Goal: Information Seeking & Learning: Learn about a topic

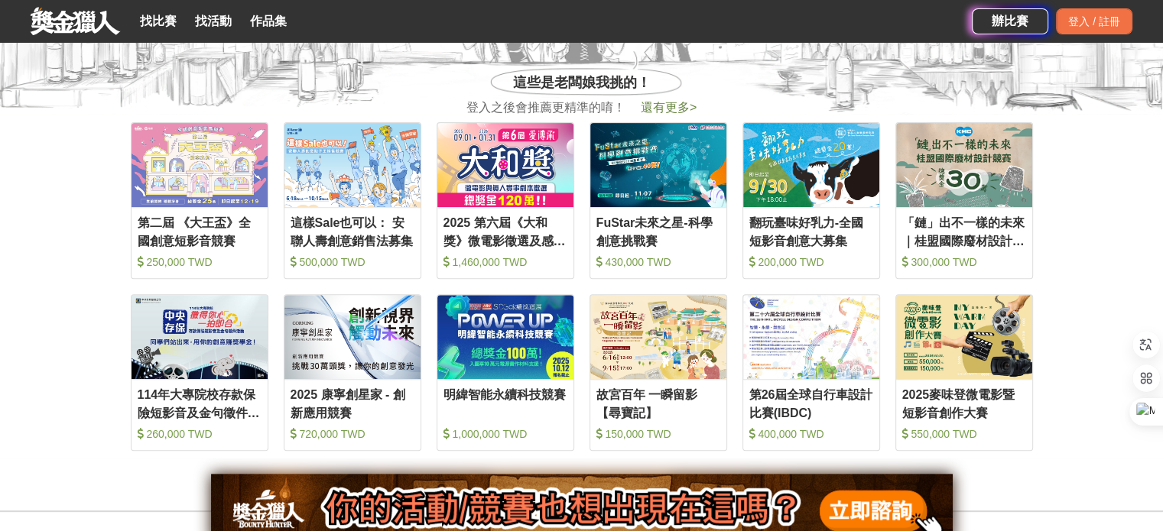
scroll to position [612, 0]
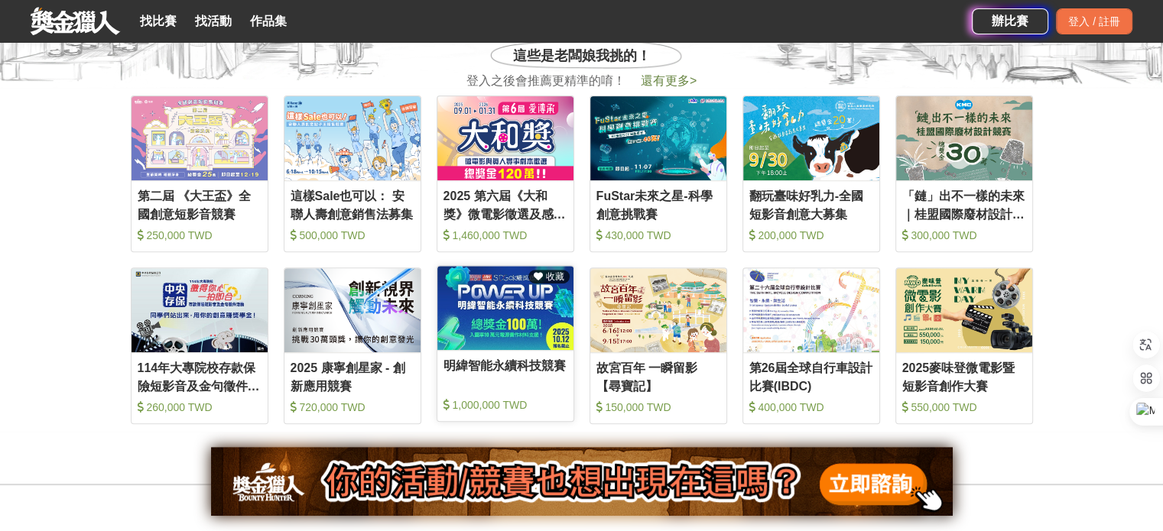
click at [508, 301] on img at bounding box center [505, 308] width 136 height 84
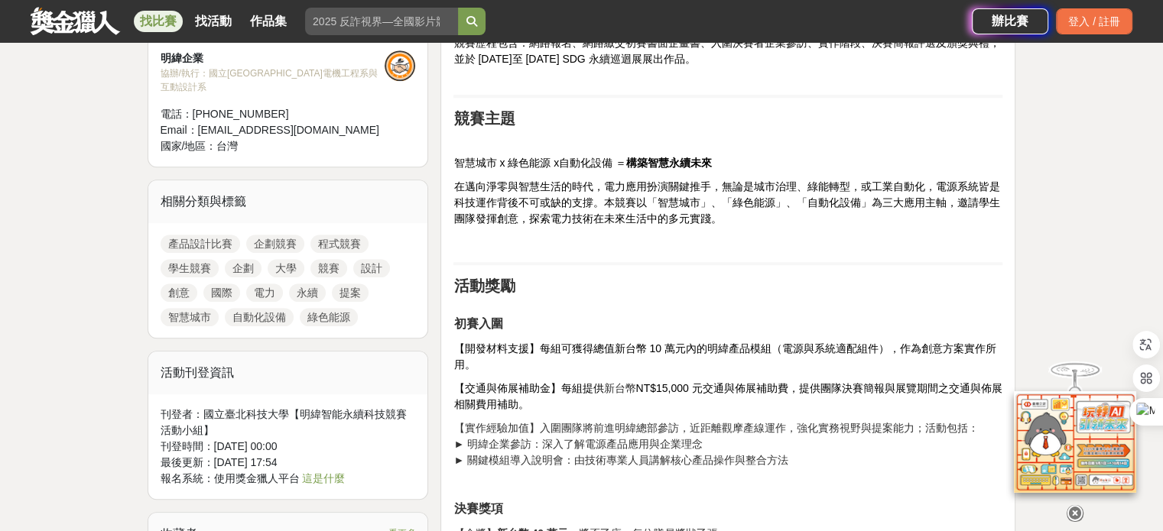
scroll to position [1070, 0]
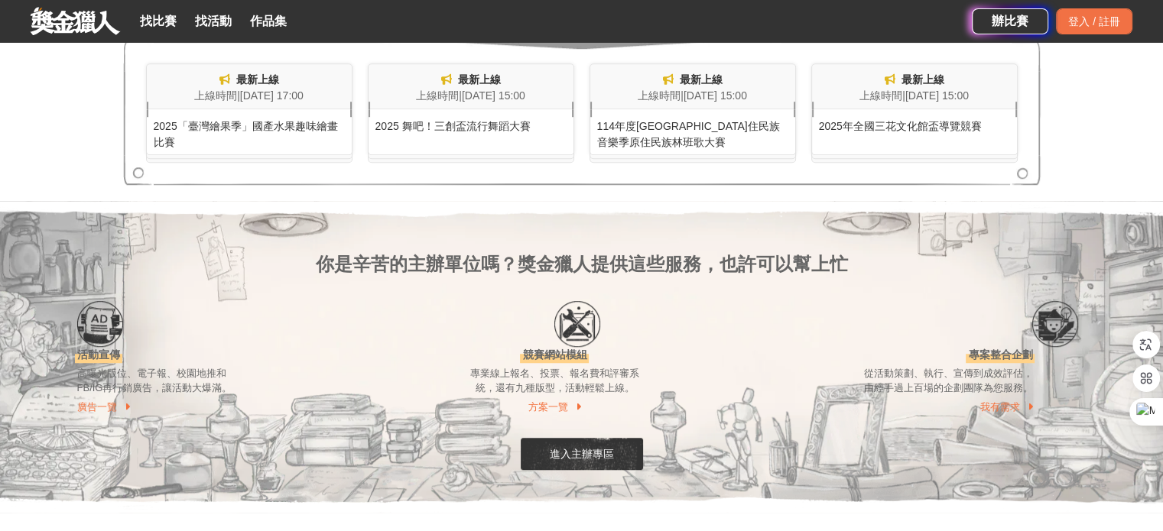
scroll to position [1147, 0]
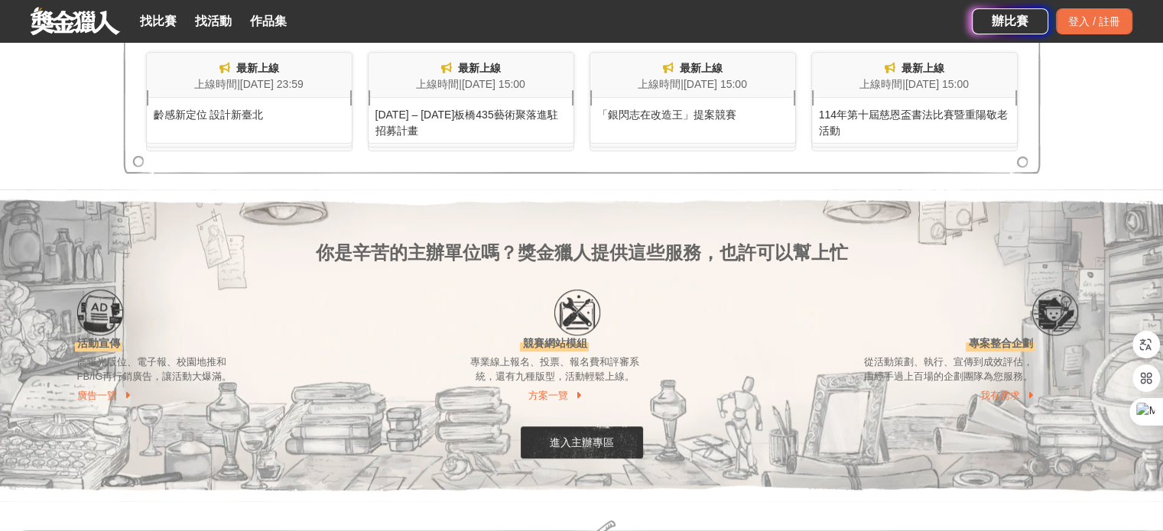
click at [230, 113] on div "齡感新定位 設計新臺北" at bounding box center [249, 110] width 205 height 25
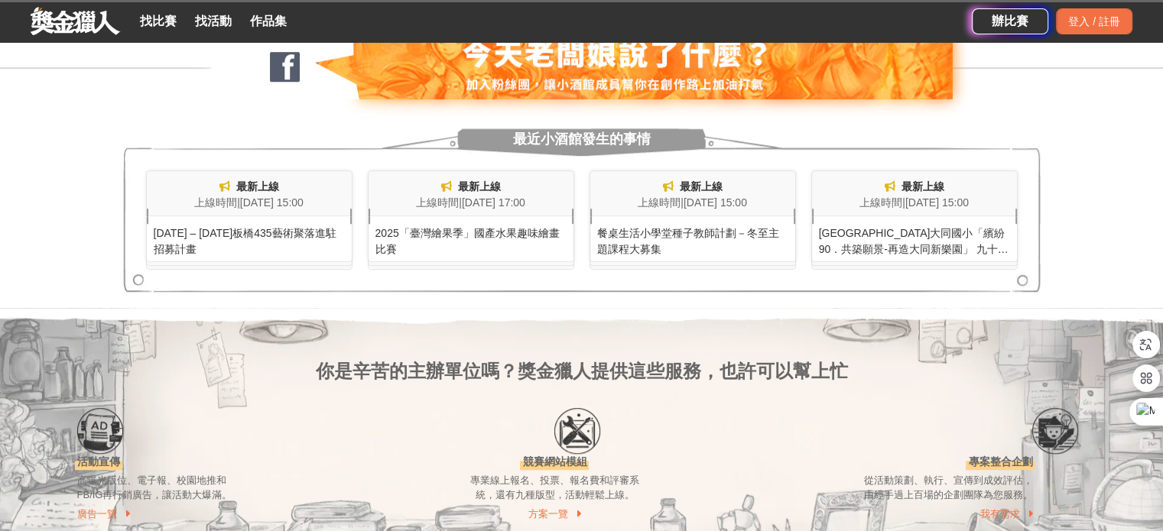
scroll to position [917, 0]
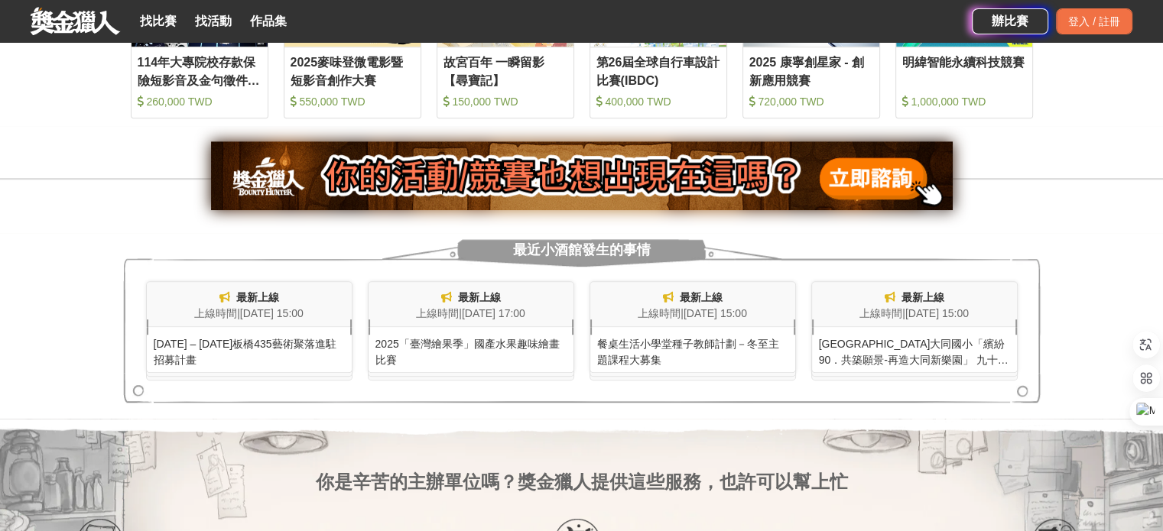
click at [404, 347] on div "2025「臺灣繪果季」國產水果趣味繪畫比賽" at bounding box center [470, 347] width 205 height 41
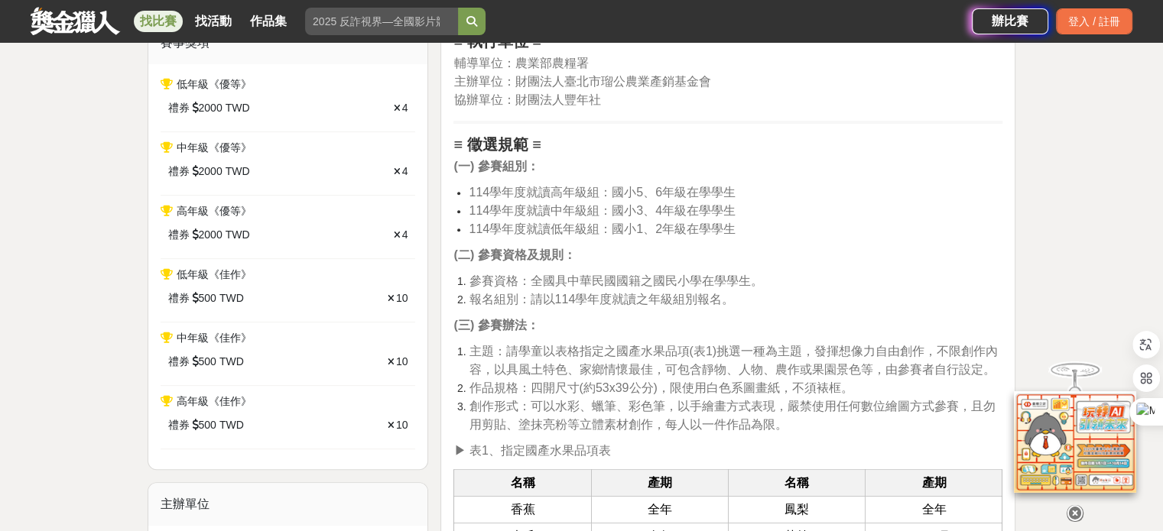
scroll to position [688, 0]
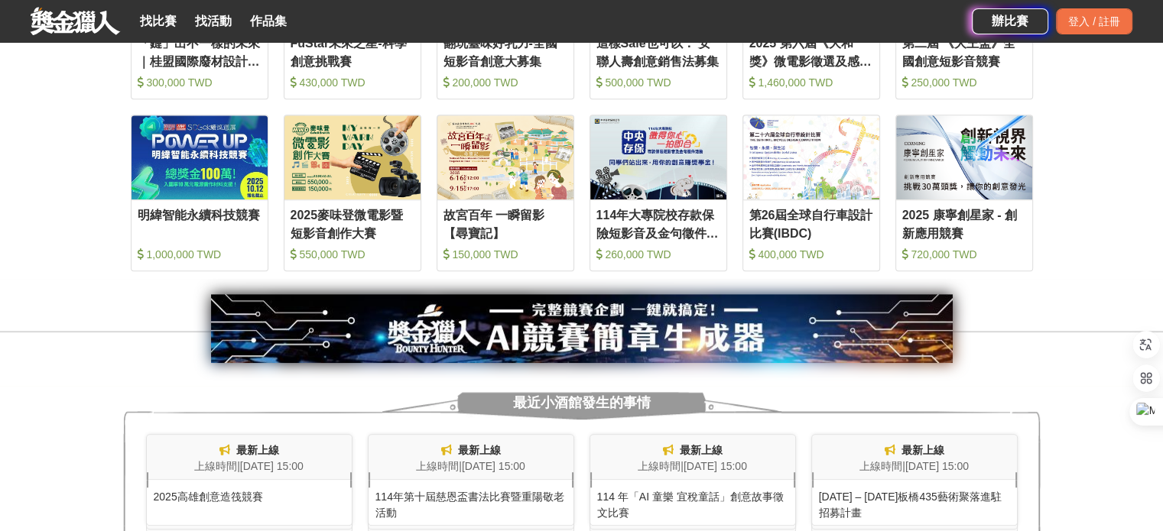
scroll to position [841, 0]
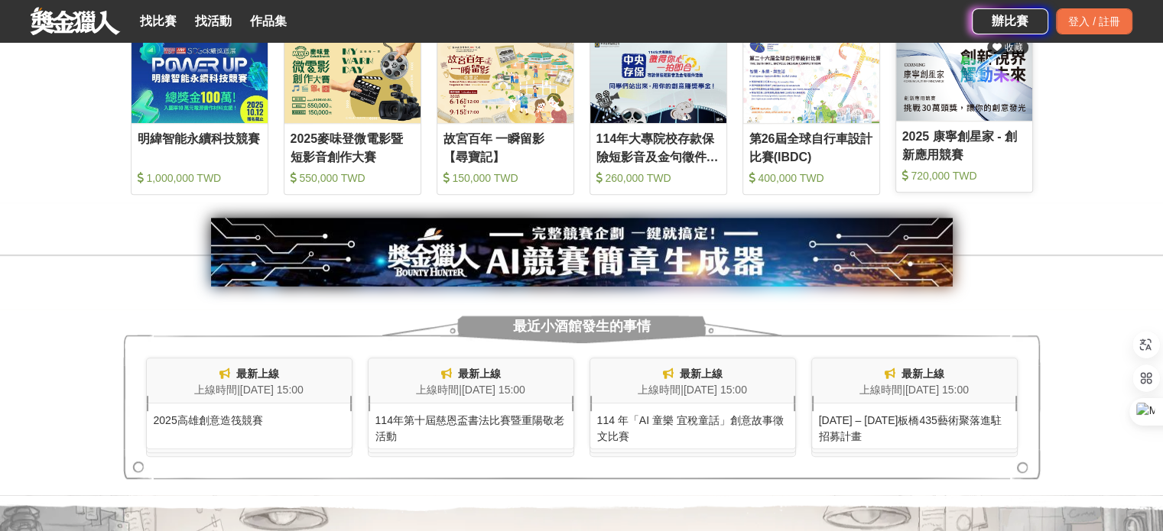
click at [966, 96] on img at bounding box center [964, 79] width 136 height 84
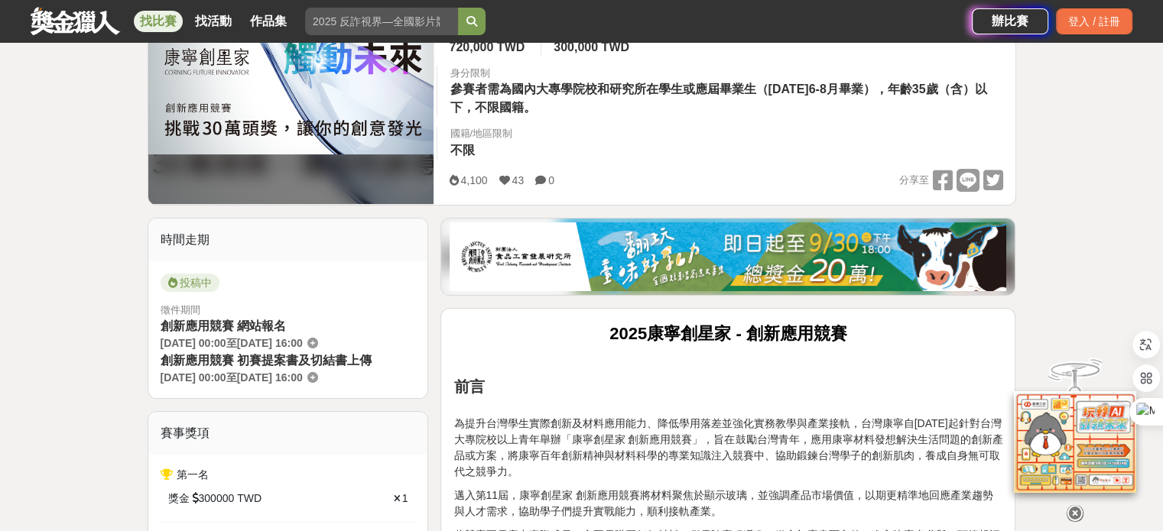
scroll to position [535, 0]
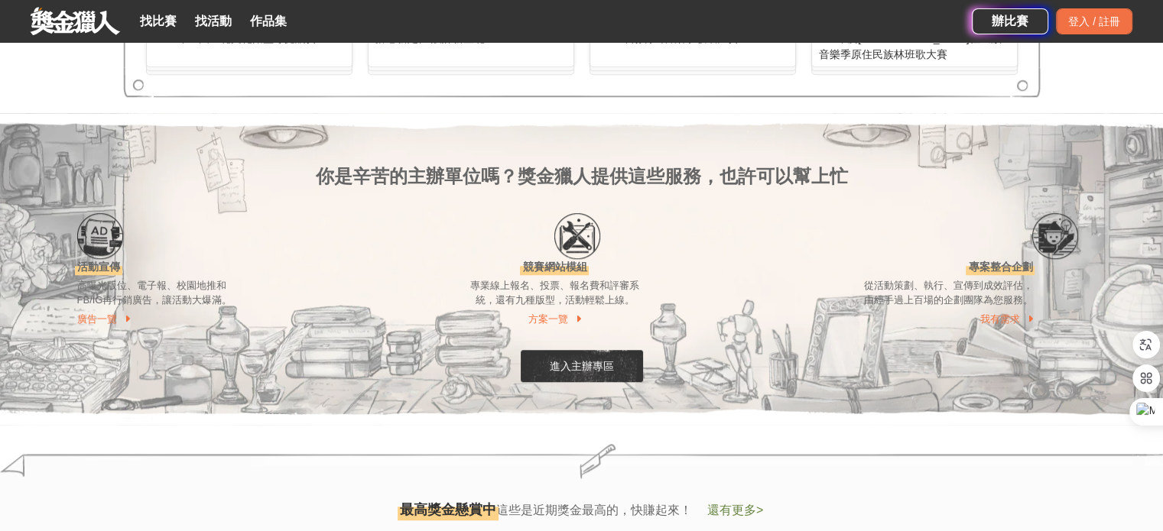
scroll to position [1605, 0]
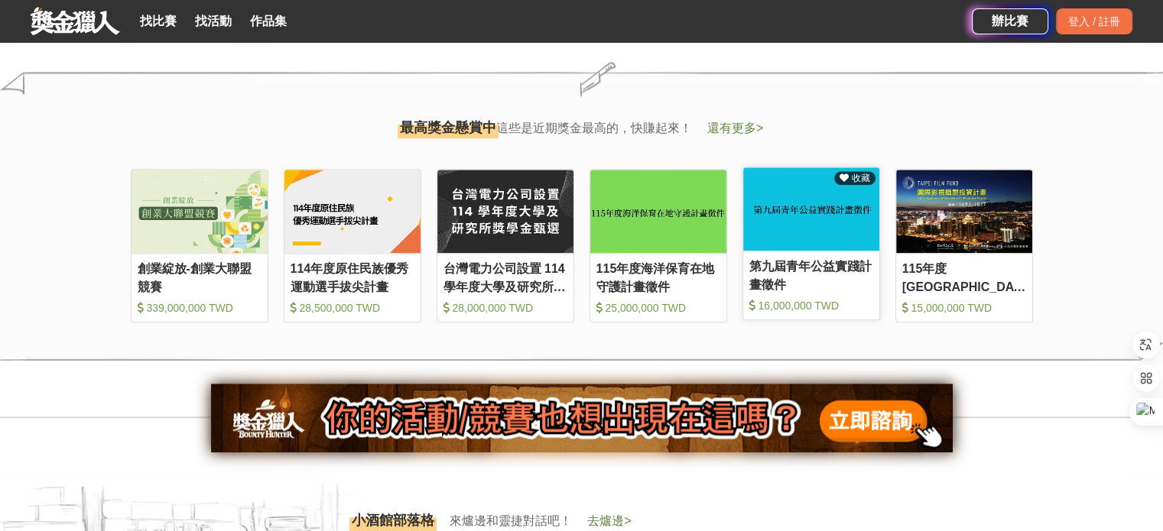
click at [826, 243] on img at bounding box center [811, 209] width 136 height 84
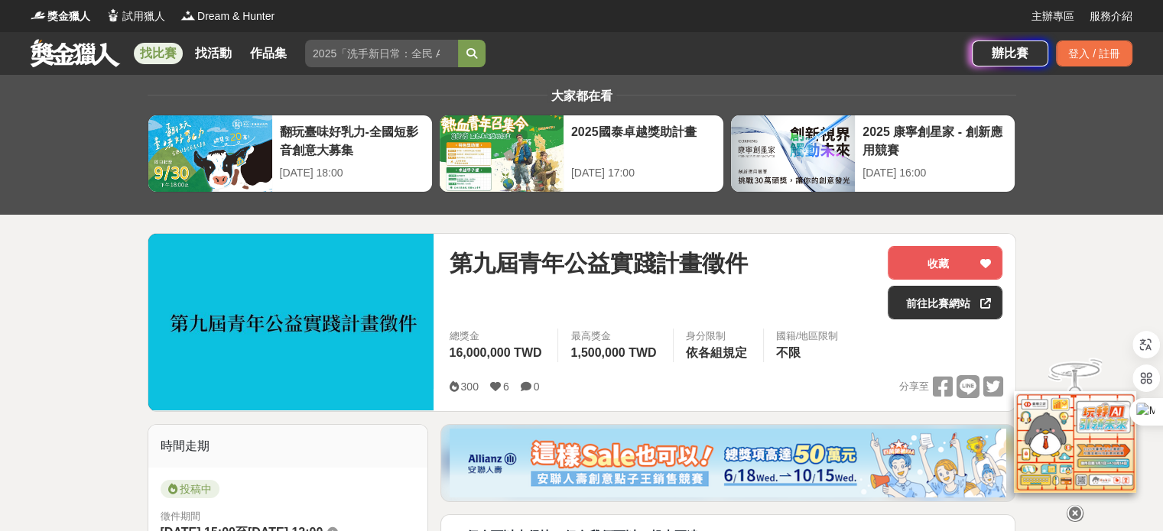
click at [160, 54] on link "找比賽" at bounding box center [158, 53] width 49 height 21
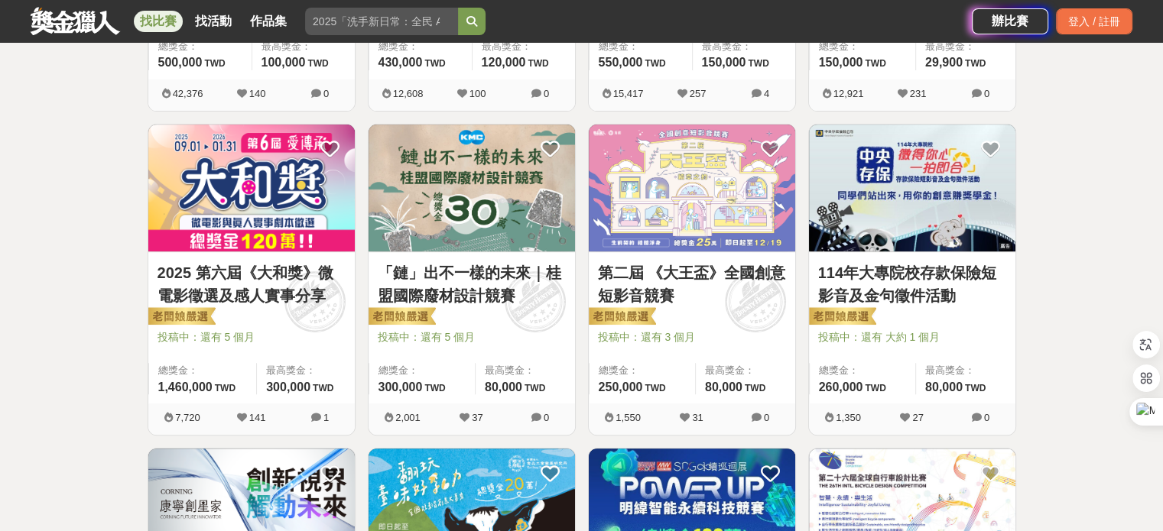
scroll to position [612, 0]
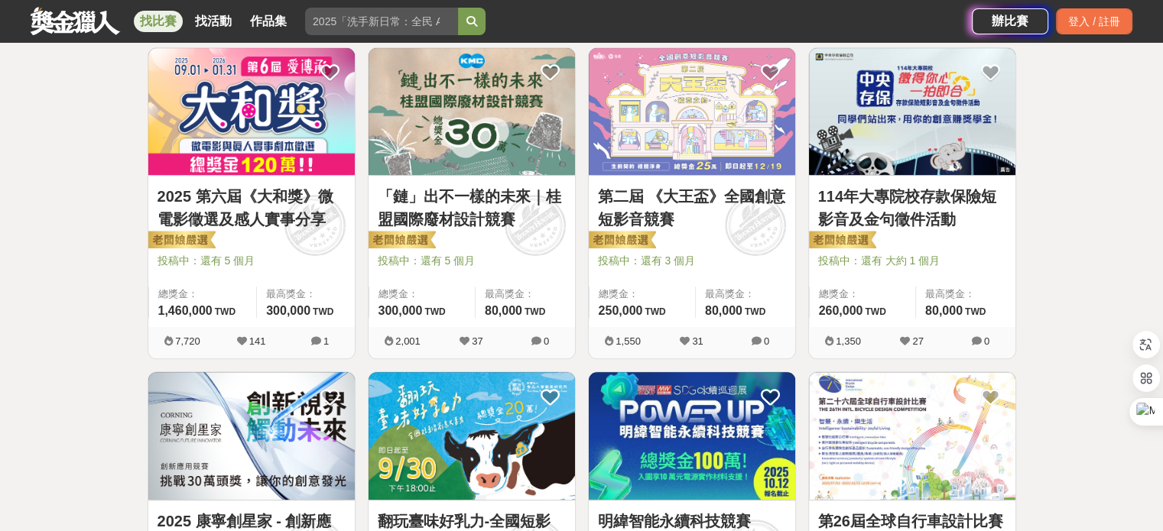
click at [914, 141] on img at bounding box center [912, 112] width 206 height 128
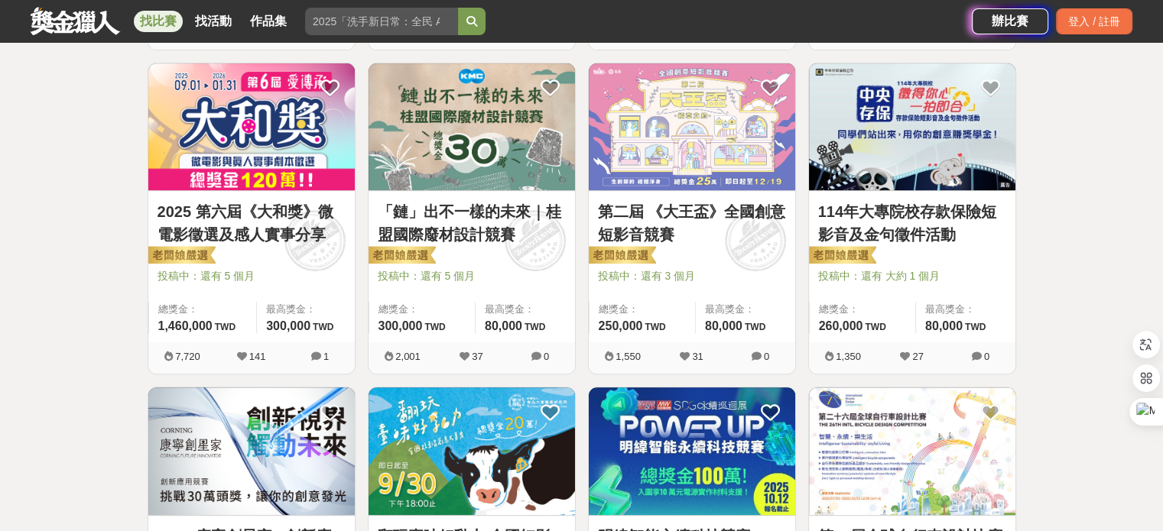
scroll to position [612, 0]
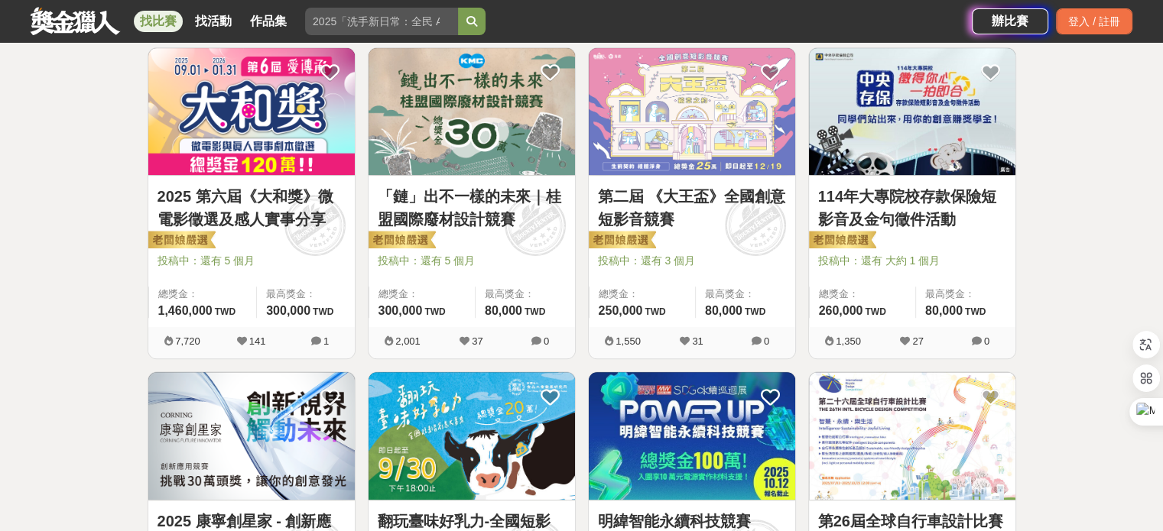
click at [479, 137] on img at bounding box center [471, 112] width 206 height 128
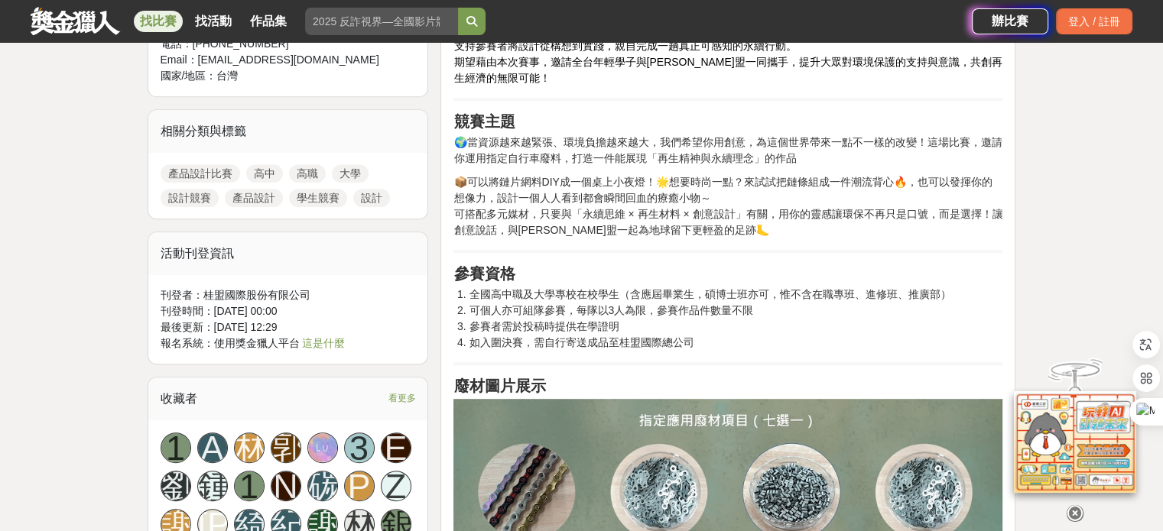
scroll to position [688, 0]
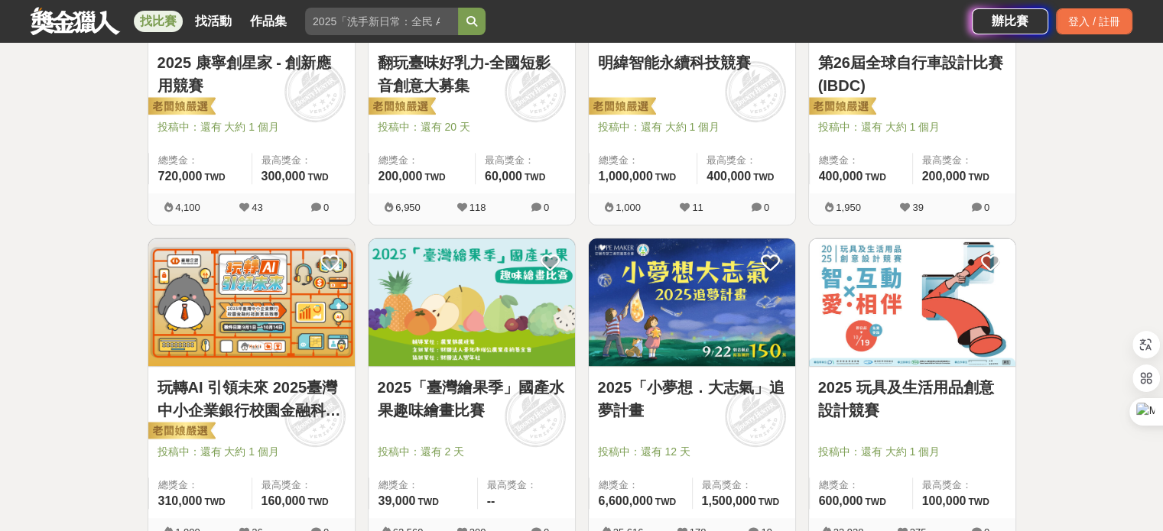
scroll to position [917, 0]
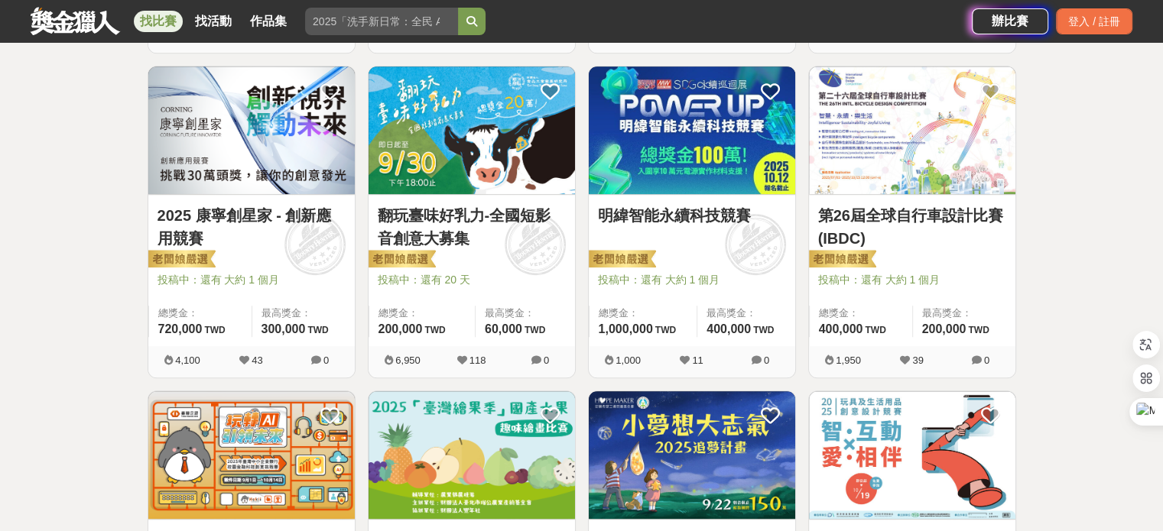
click at [928, 177] on img at bounding box center [912, 131] width 206 height 128
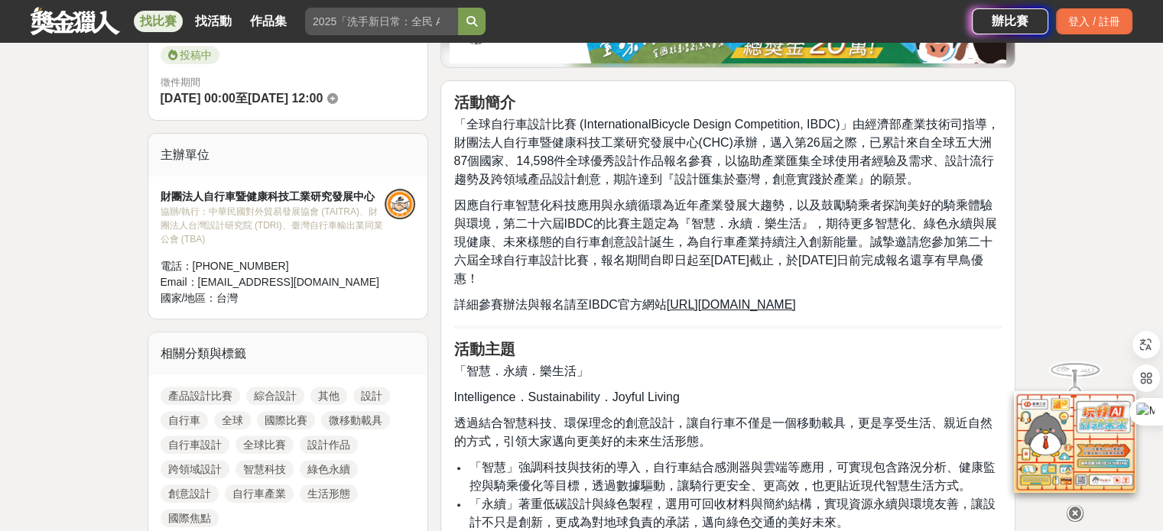
scroll to position [382, 0]
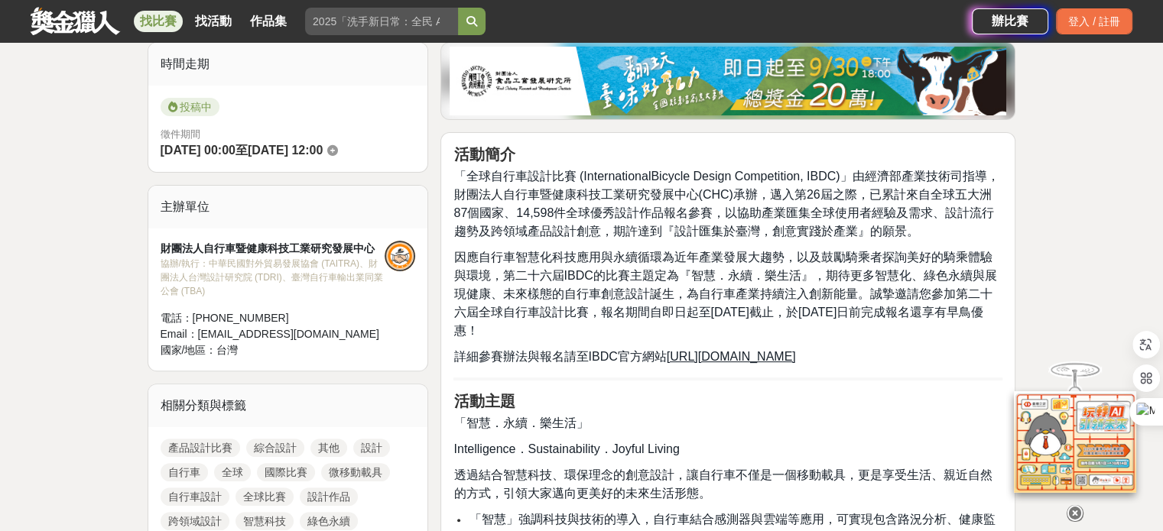
click at [735, 353] on u "http://ibdc.tbnet.org.tw" at bounding box center [731, 356] width 129 height 13
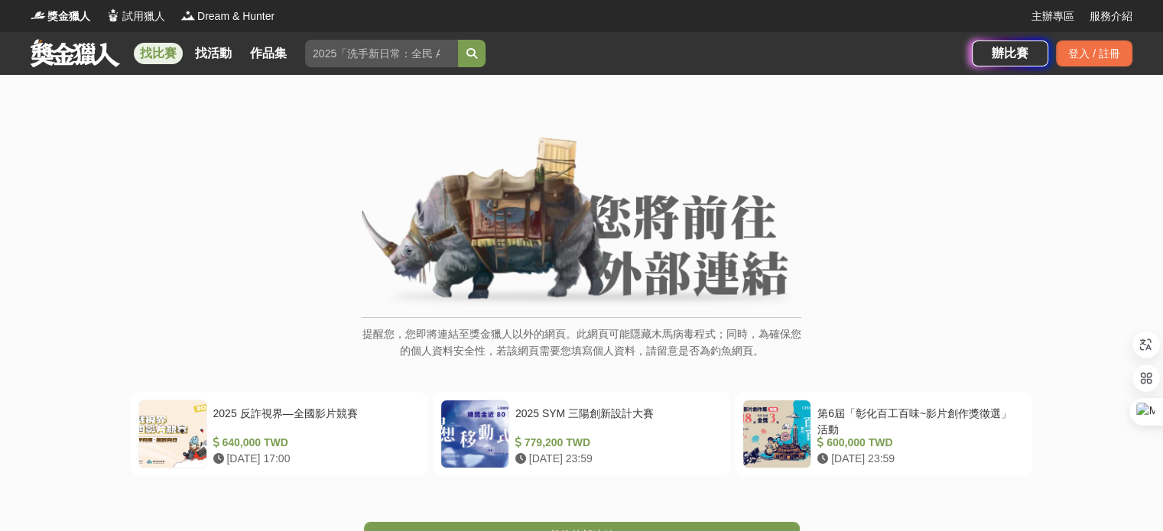
click at [151, 54] on link "找比賽" at bounding box center [158, 53] width 49 height 21
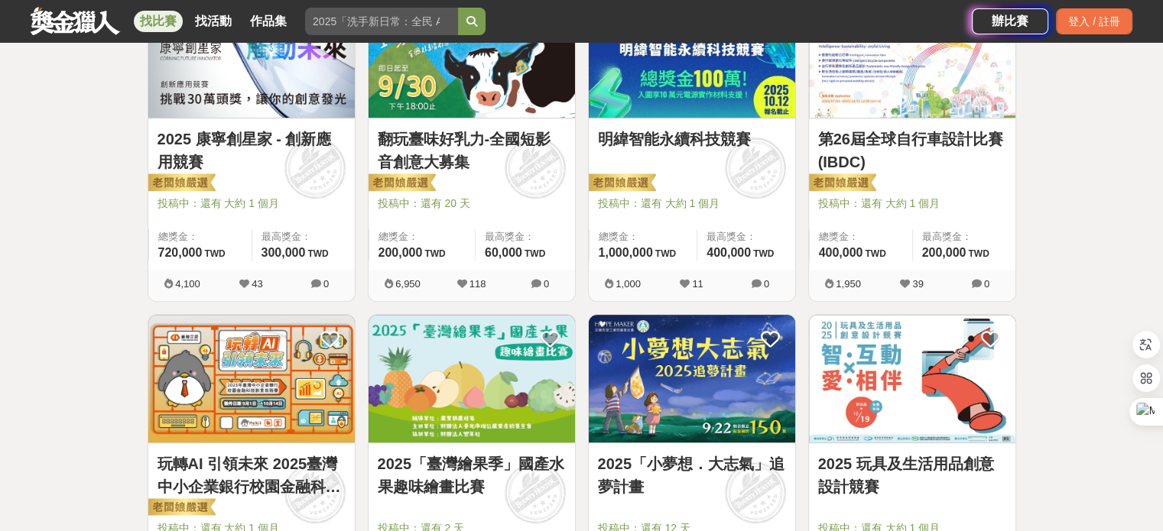
scroll to position [1147, 0]
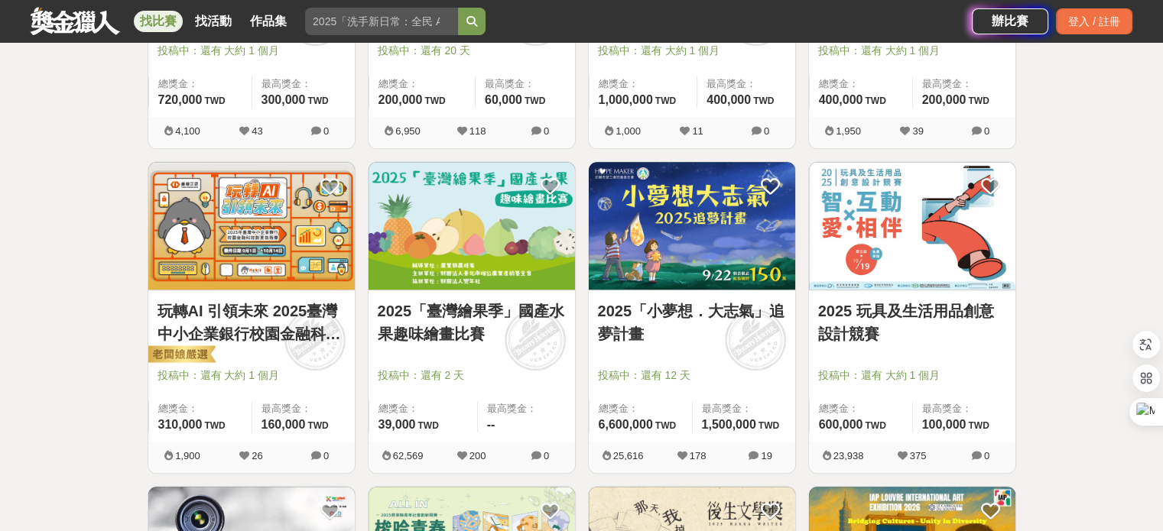
click at [901, 248] on img at bounding box center [912, 226] width 206 height 128
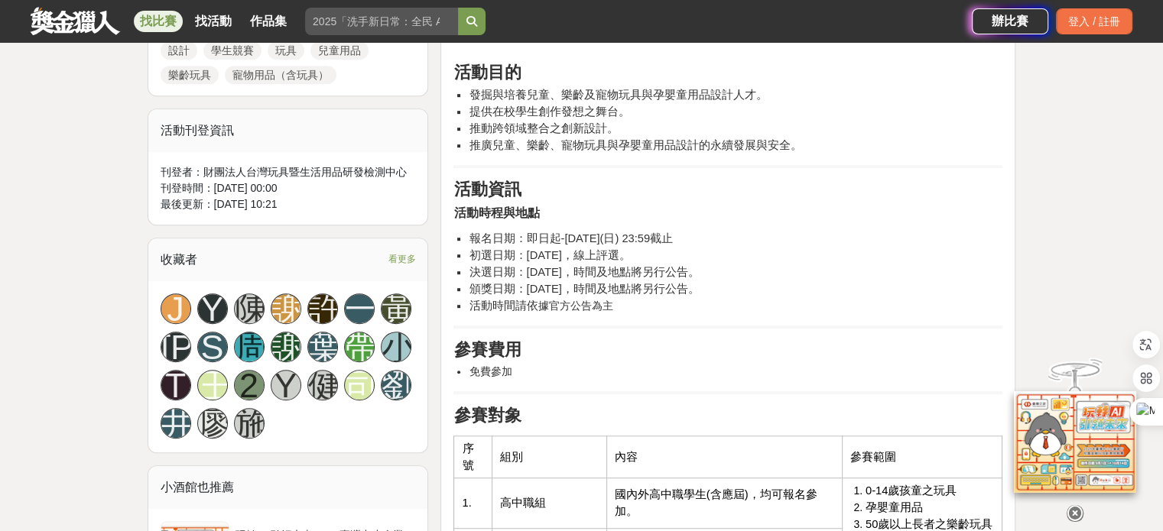
scroll to position [917, 0]
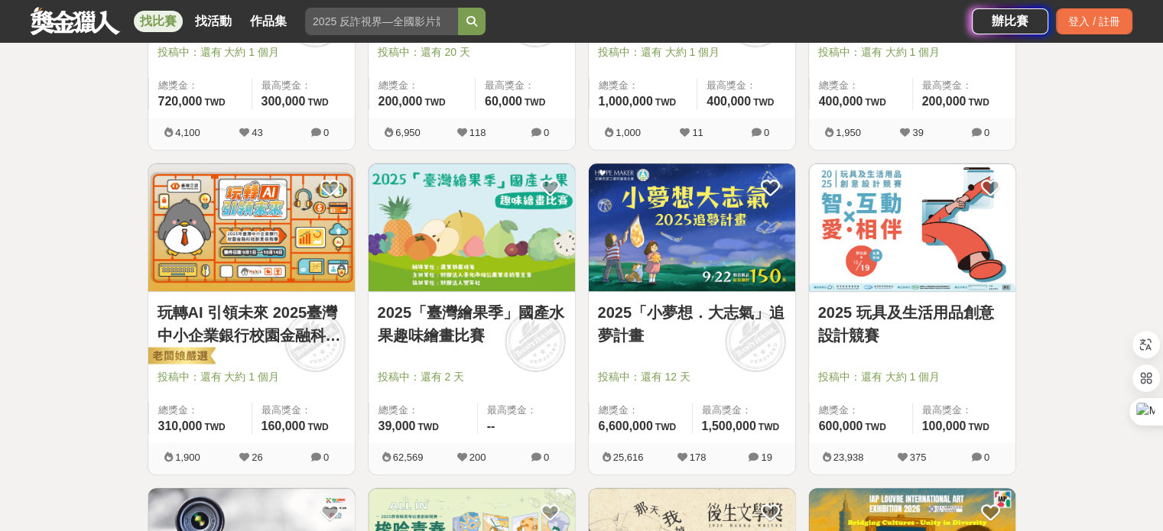
scroll to position [1147, 0]
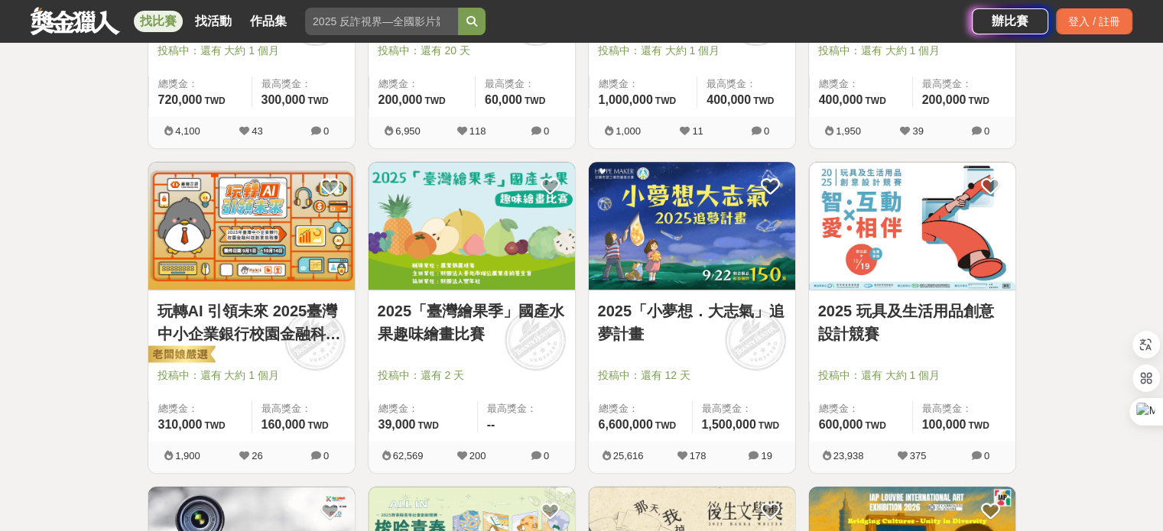
click at [894, 216] on img at bounding box center [912, 226] width 206 height 128
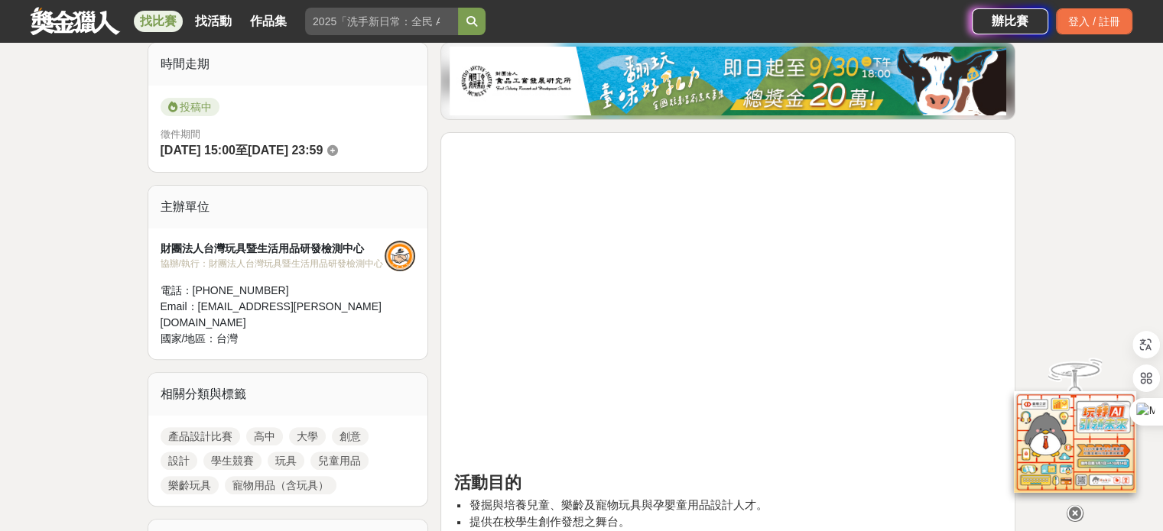
scroll to position [688, 0]
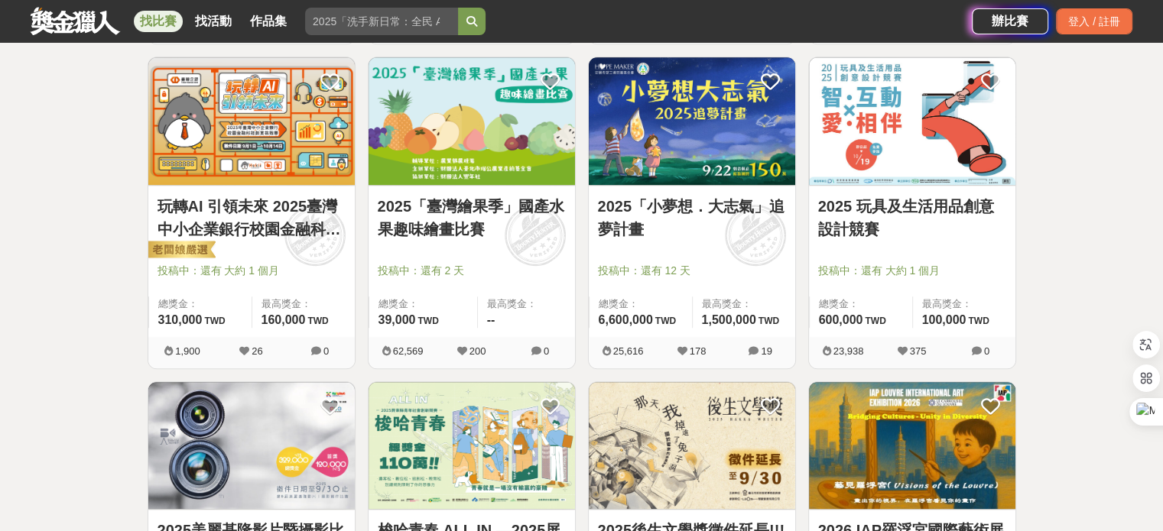
scroll to position [1376, 0]
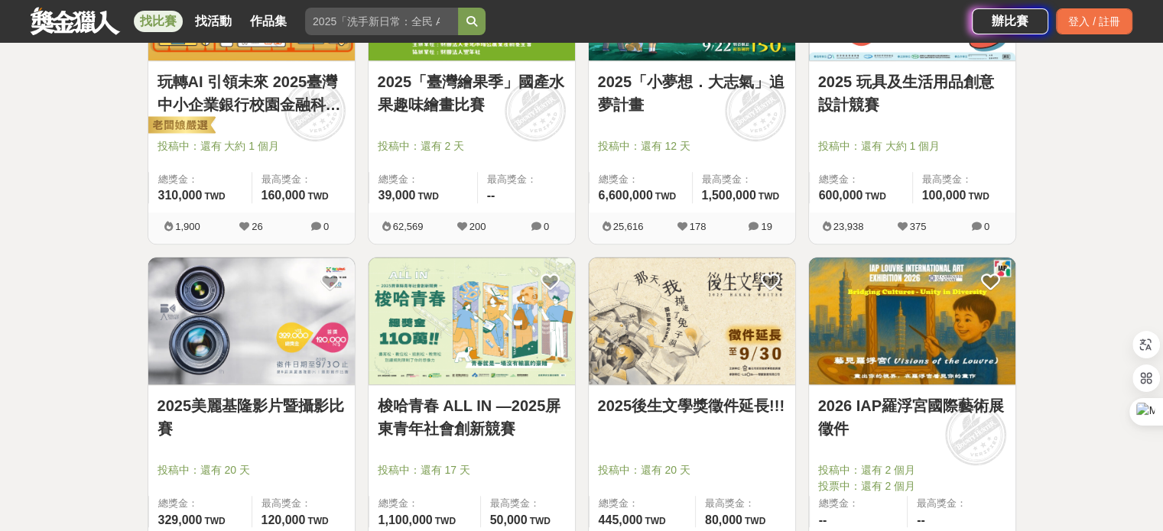
click at [684, 325] on img at bounding box center [692, 322] width 206 height 128
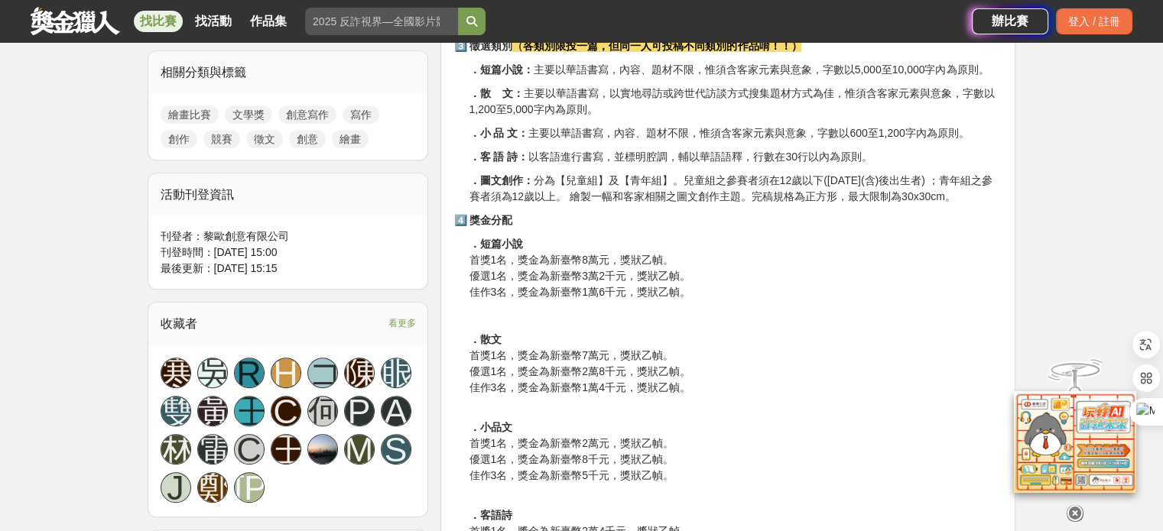
scroll to position [535, 0]
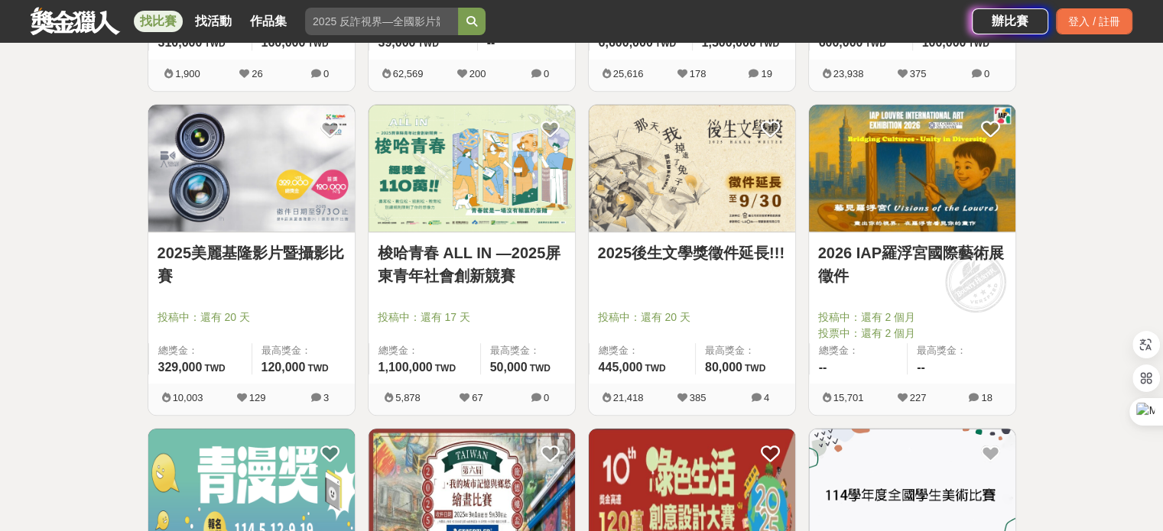
scroll to position [1835, 0]
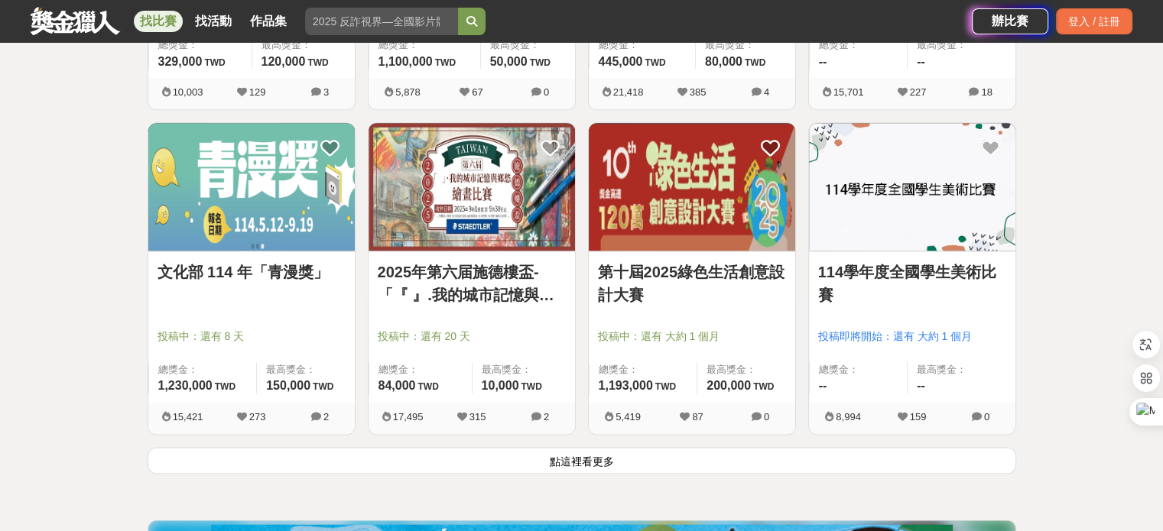
click at [741, 252] on div "第十屆2025綠色生活創意設計大賽 投稿中：還有 大約 1 個月 總獎金： 1,193,000 119.3 萬 TWD 最高獎金： 200,000 TWD" at bounding box center [692, 327] width 206 height 151
click at [634, 207] on img at bounding box center [692, 187] width 206 height 128
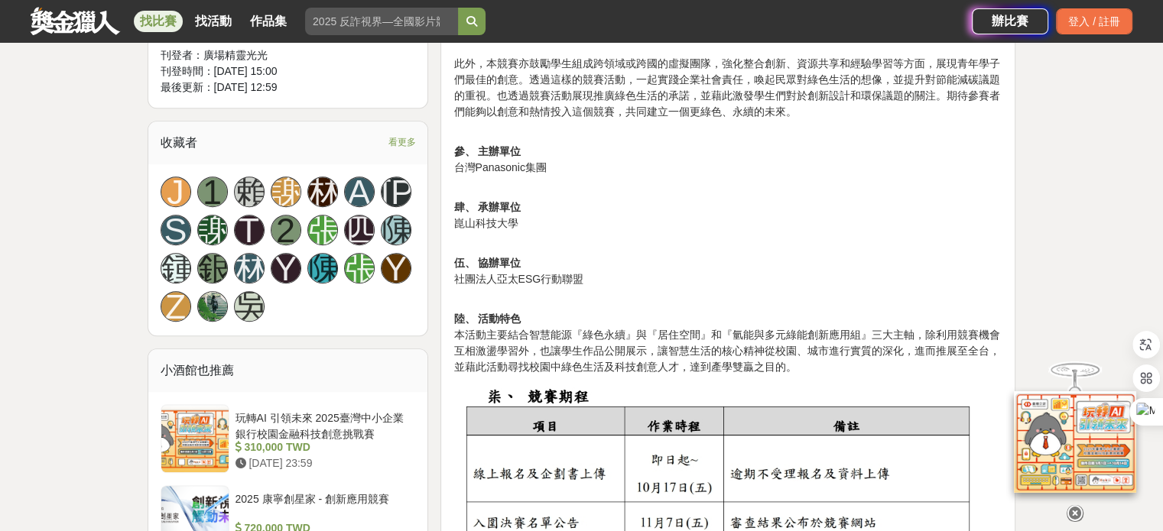
scroll to position [1147, 0]
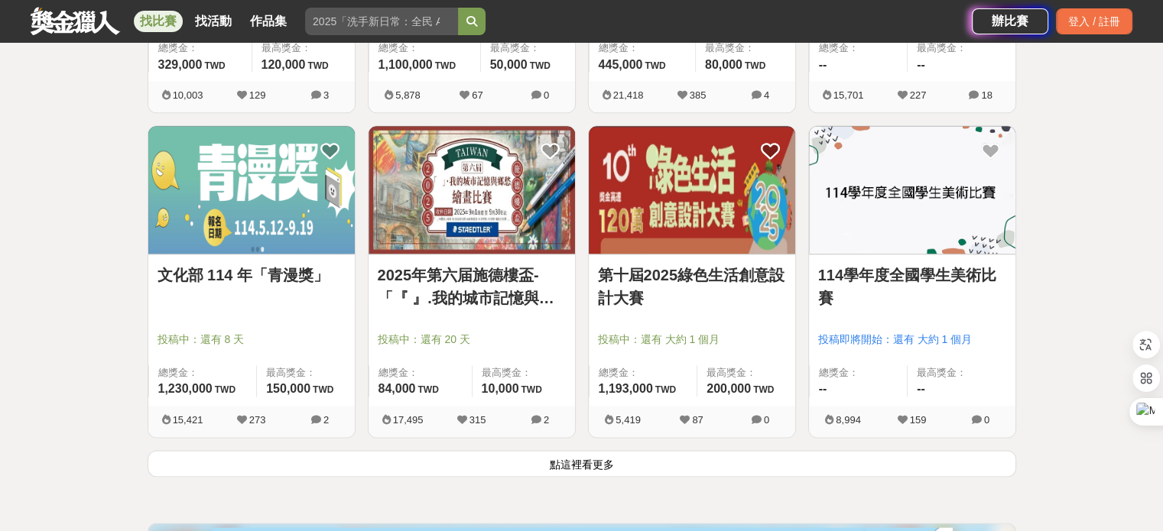
scroll to position [1835, 0]
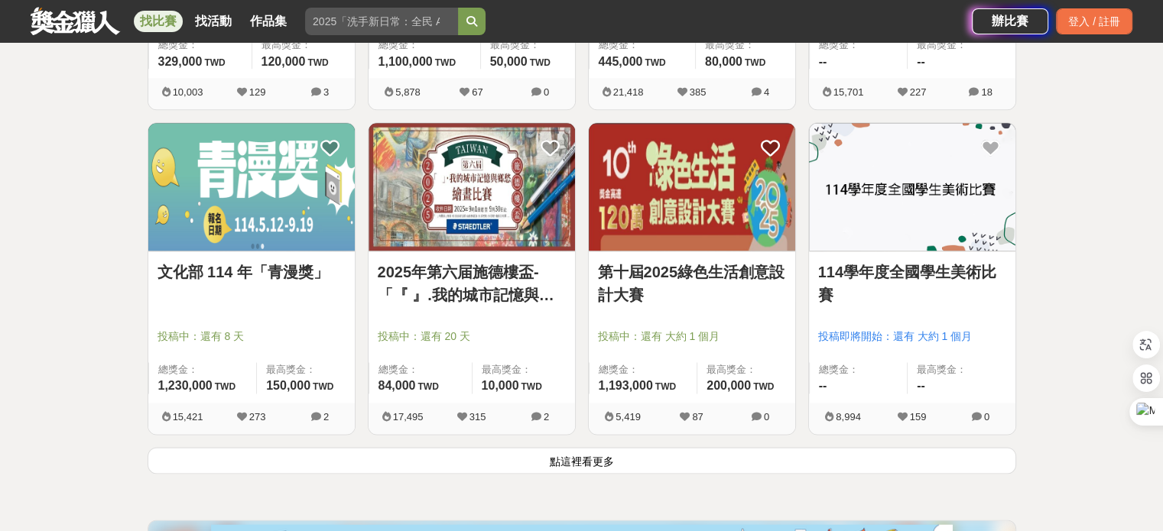
click at [482, 180] on img at bounding box center [471, 187] width 206 height 128
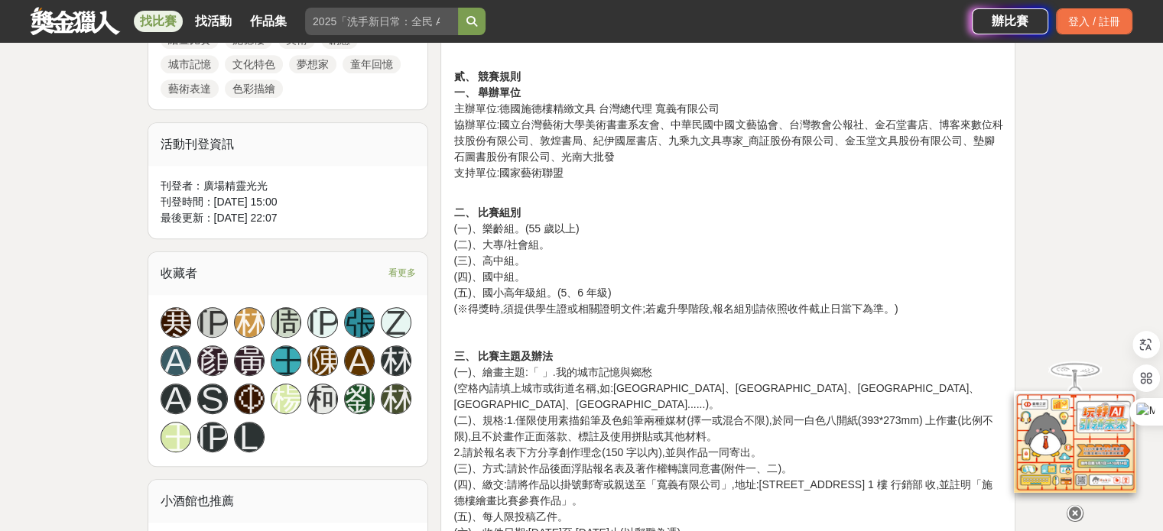
scroll to position [917, 0]
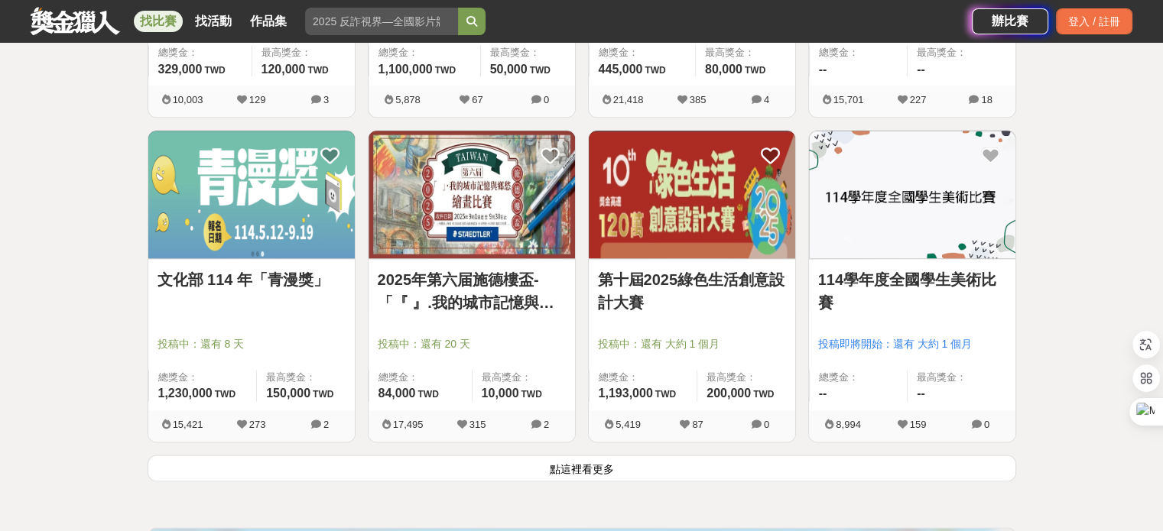
scroll to position [1835, 0]
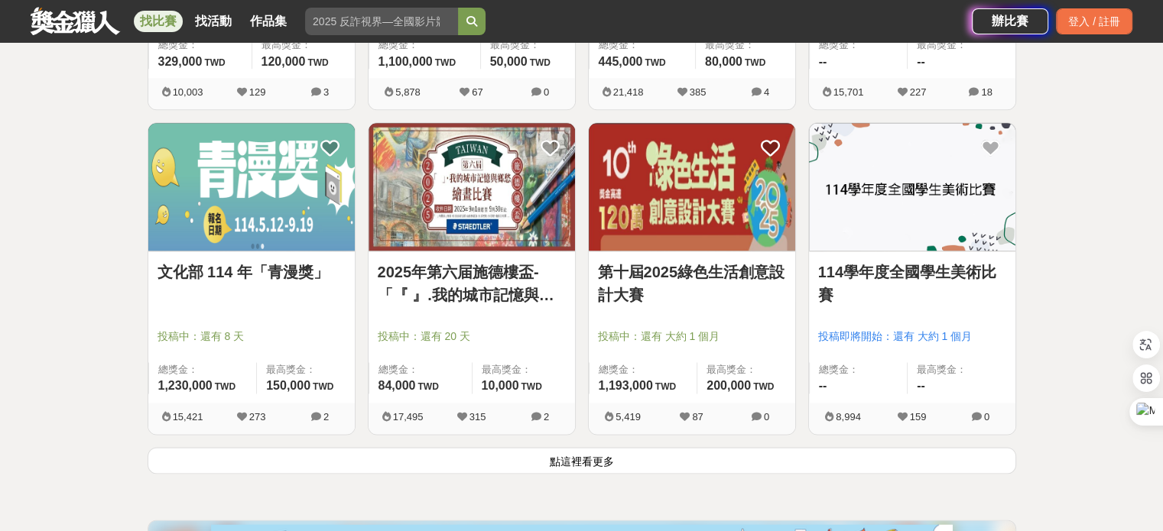
click at [216, 198] on img at bounding box center [251, 187] width 206 height 128
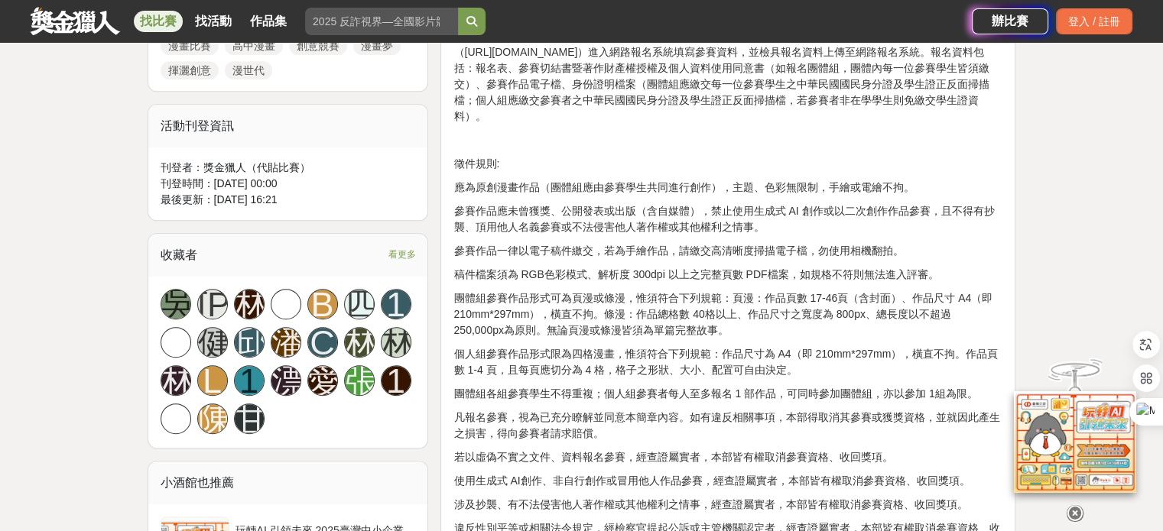
scroll to position [841, 0]
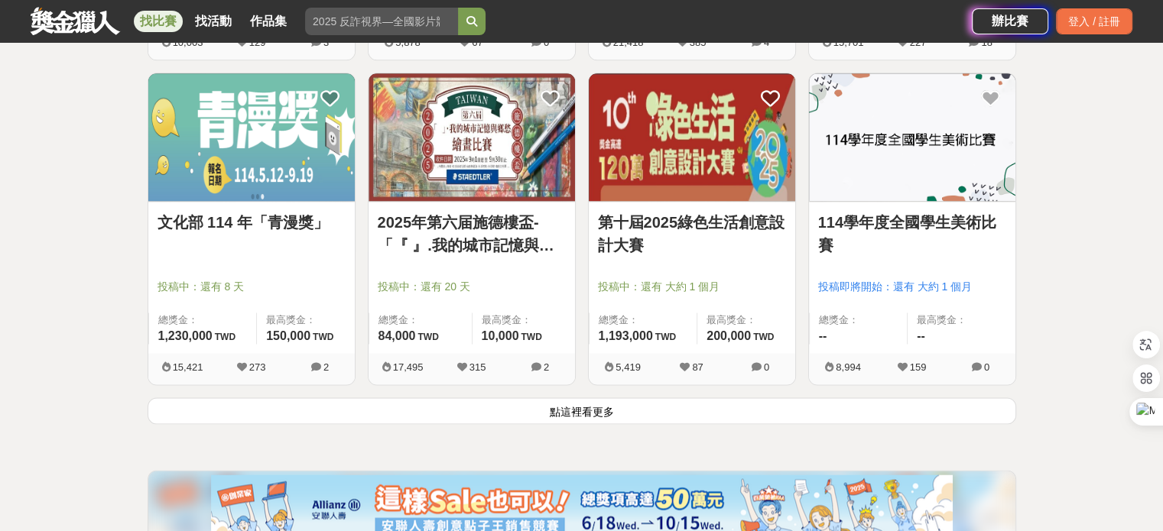
scroll to position [1911, 0]
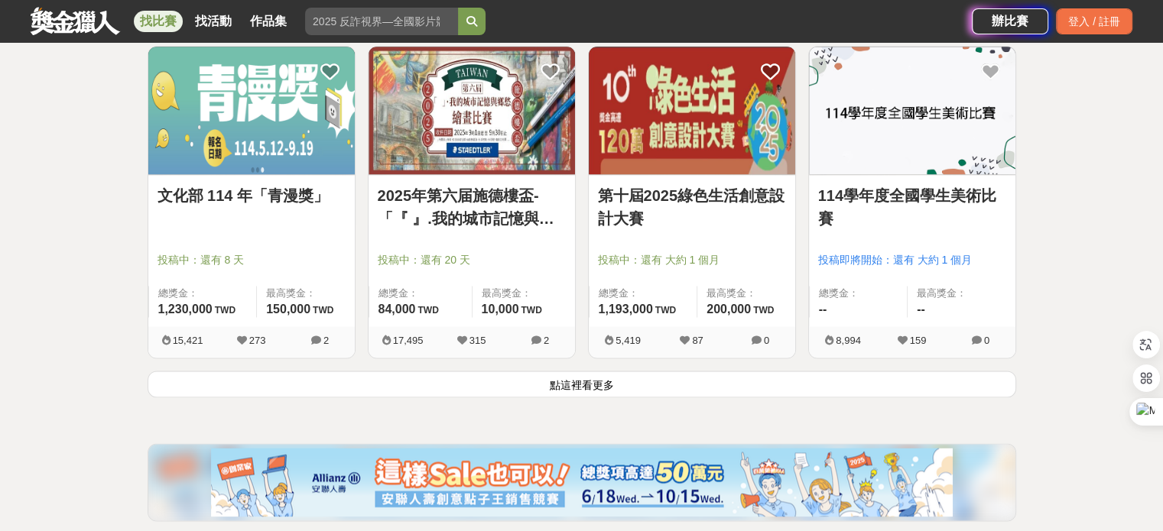
click at [897, 111] on img at bounding box center [912, 111] width 206 height 128
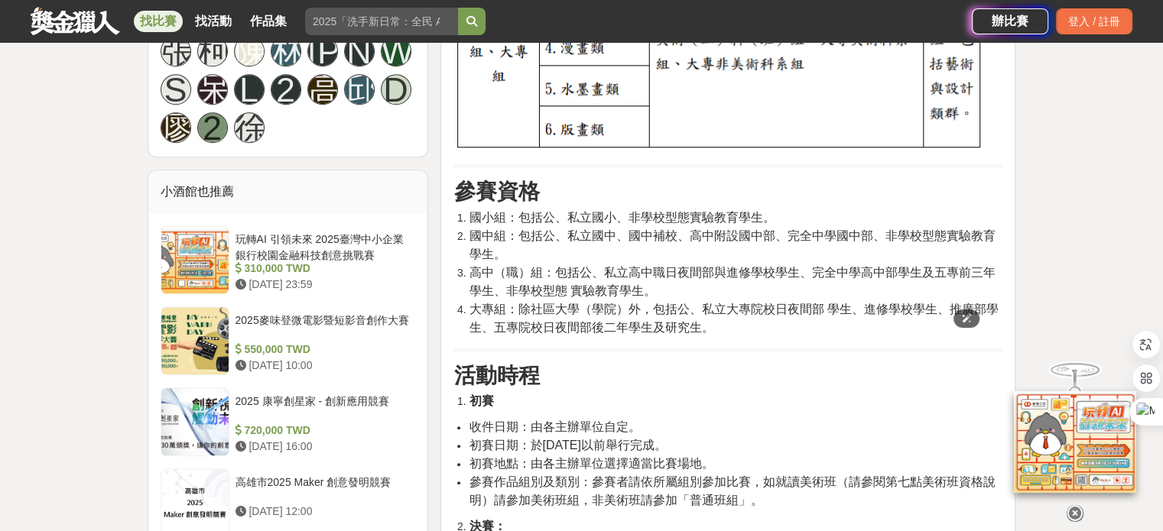
scroll to position [1147, 0]
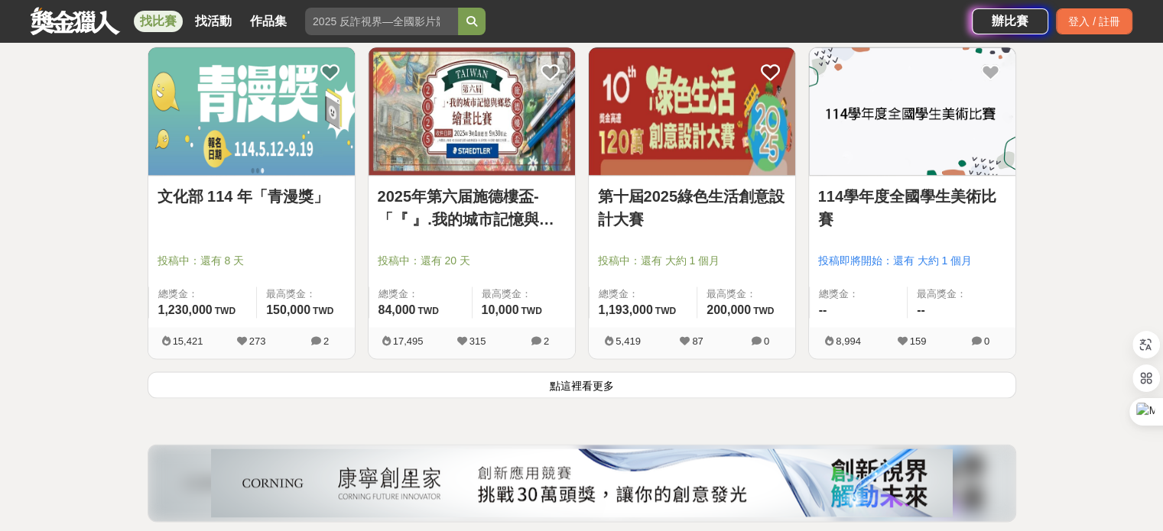
scroll to position [1911, 0]
click at [570, 385] on button "點這裡看更多" at bounding box center [582, 384] width 868 height 27
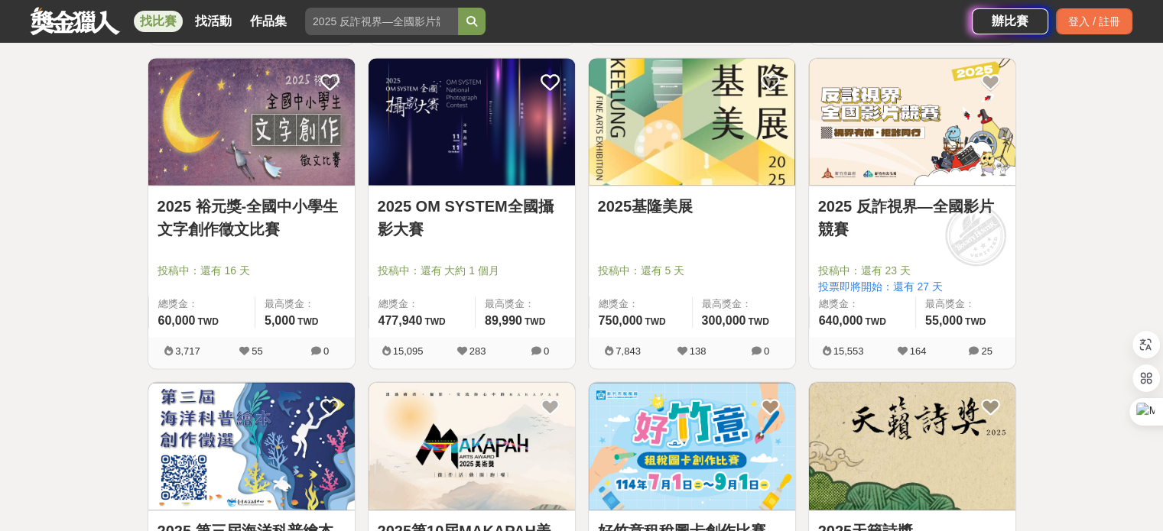
scroll to position [2365, 0]
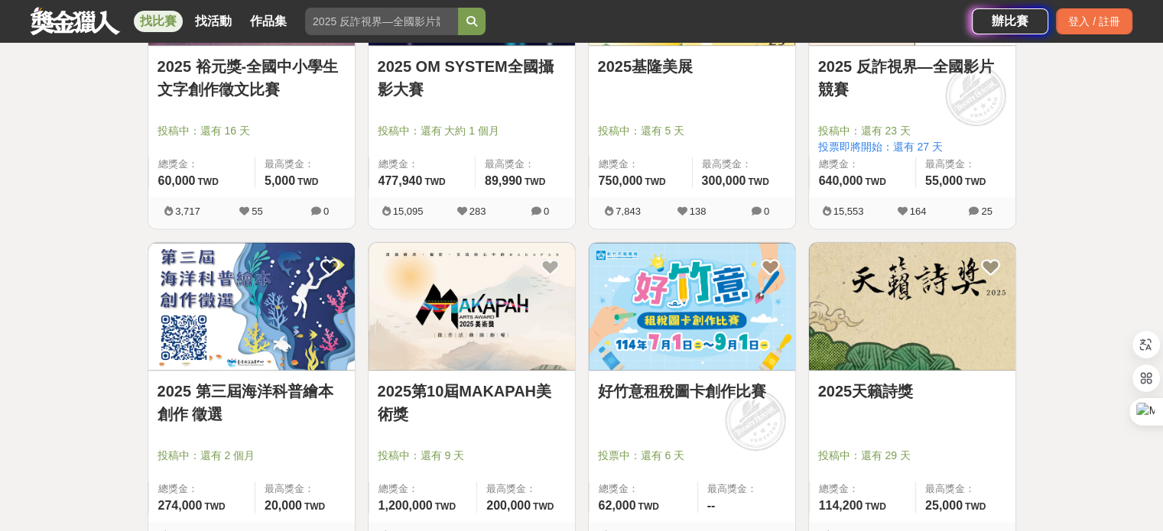
click at [697, 336] on img at bounding box center [692, 306] width 206 height 128
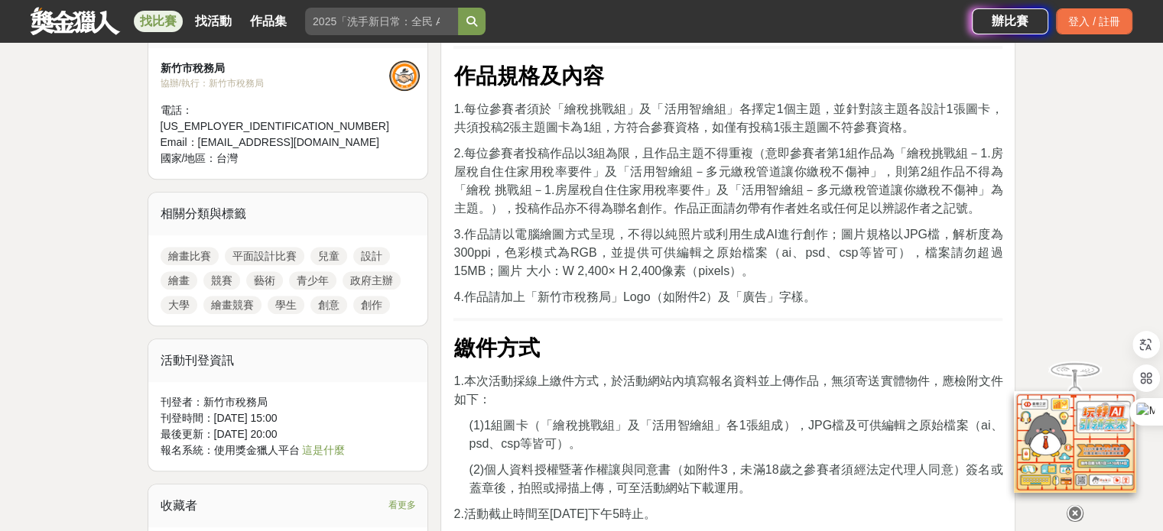
scroll to position [1453, 0]
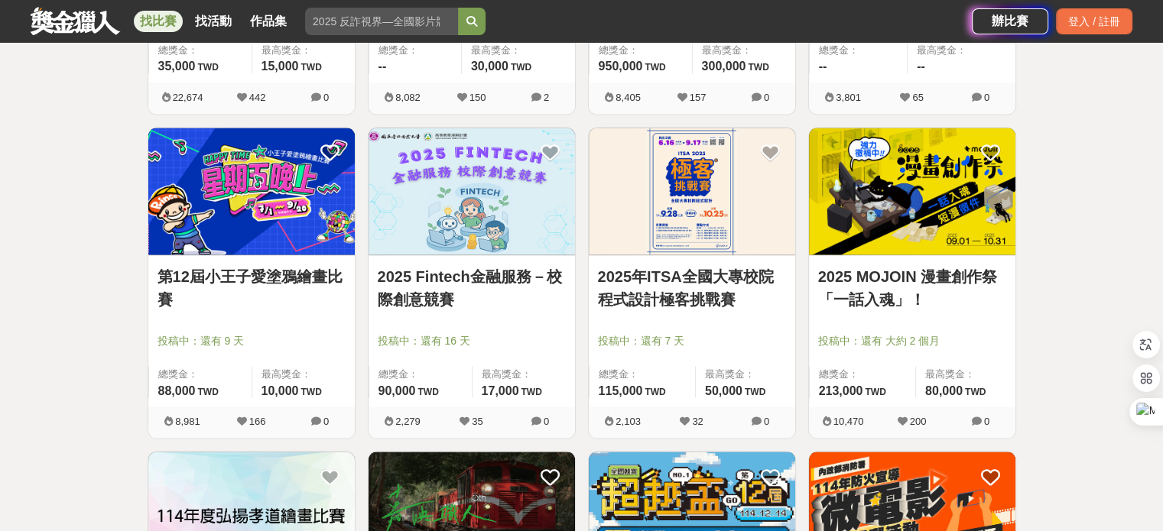
scroll to position [3282, 0]
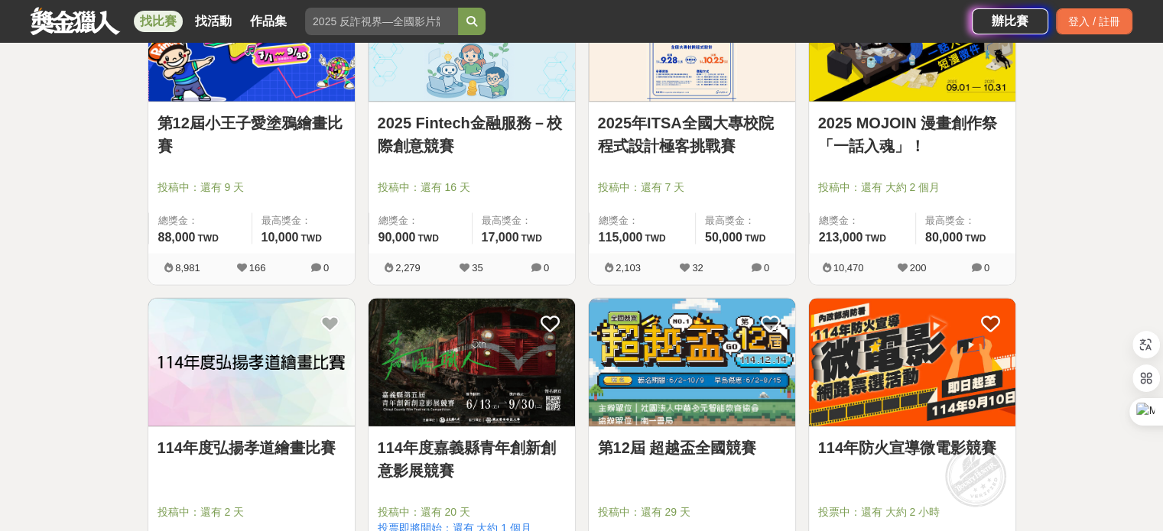
click at [186, 396] on img at bounding box center [251, 363] width 206 height 128
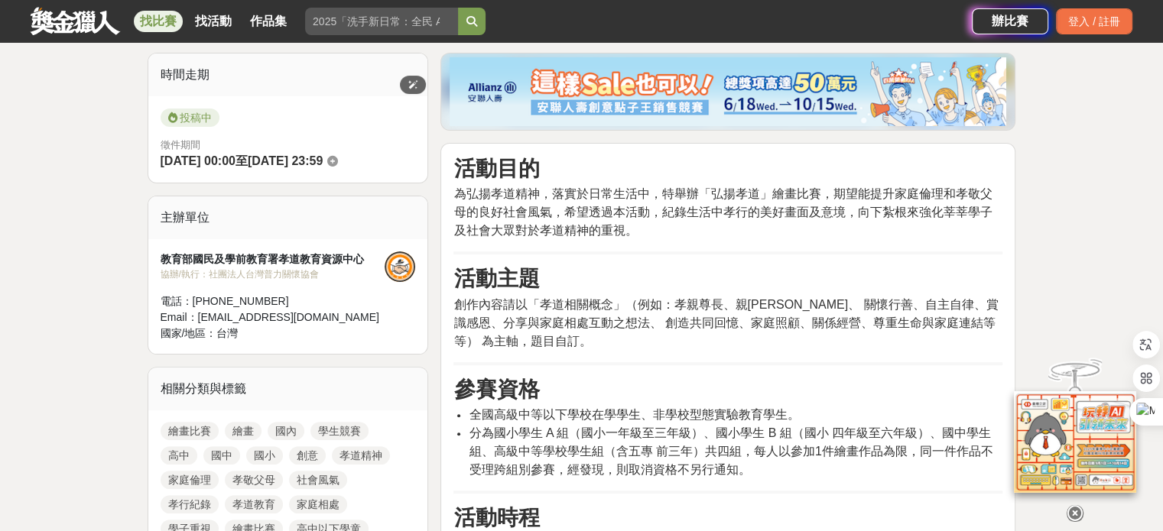
scroll to position [459, 0]
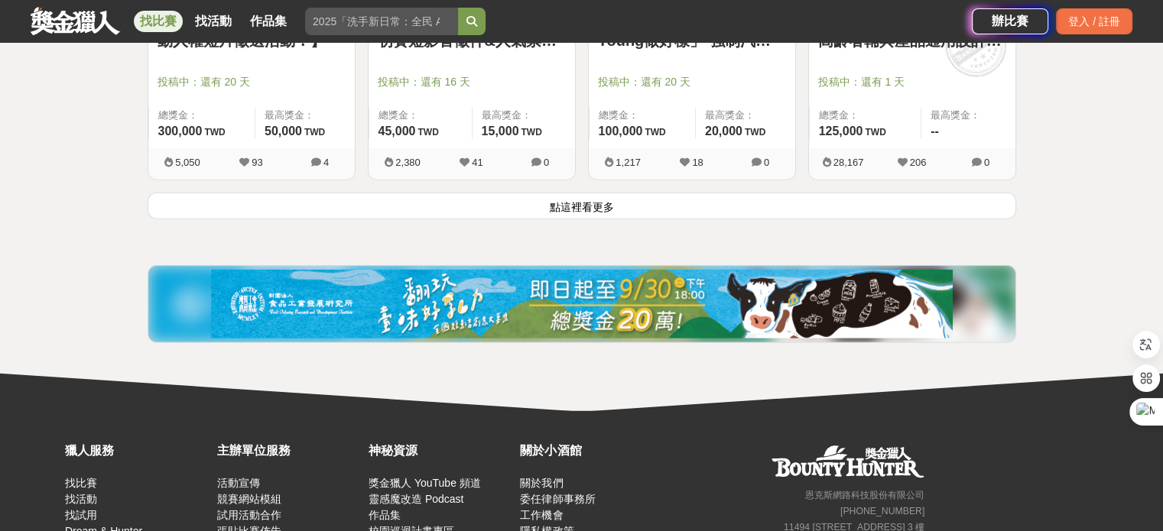
scroll to position [4047, 0]
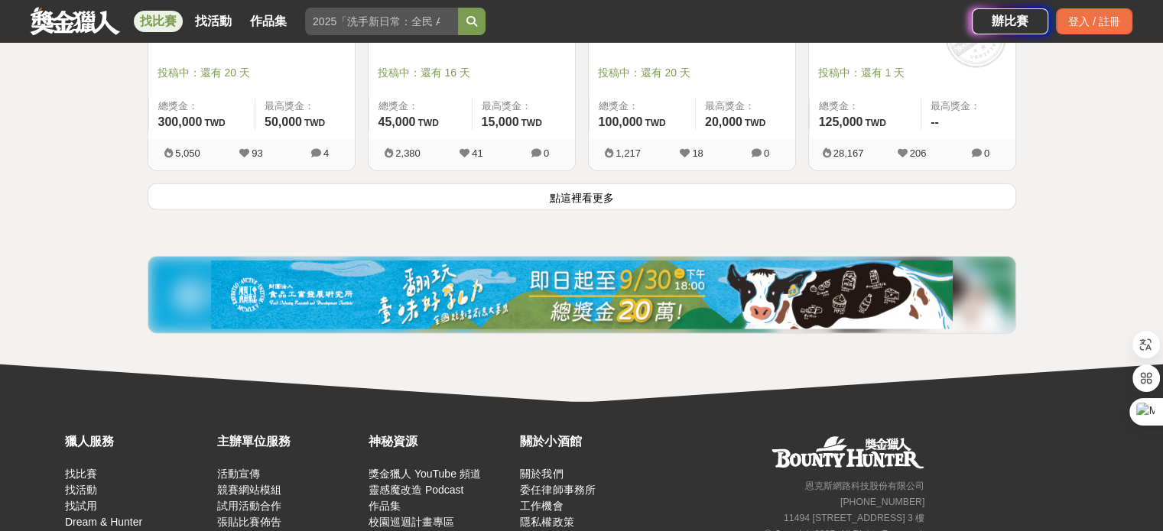
click at [600, 196] on button "點這裡看更多" at bounding box center [582, 196] width 868 height 27
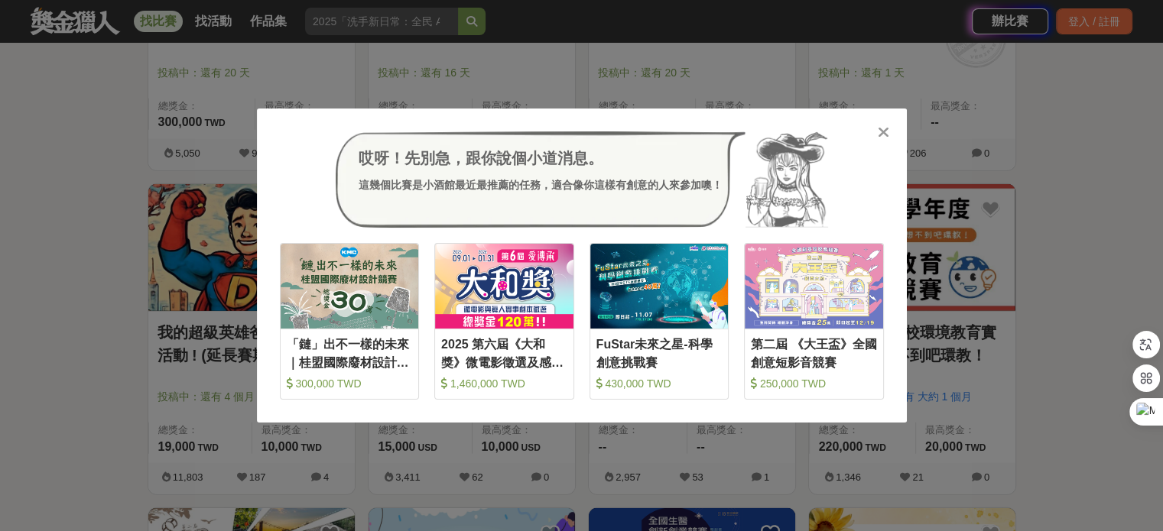
click at [884, 133] on icon at bounding box center [883, 132] width 11 height 15
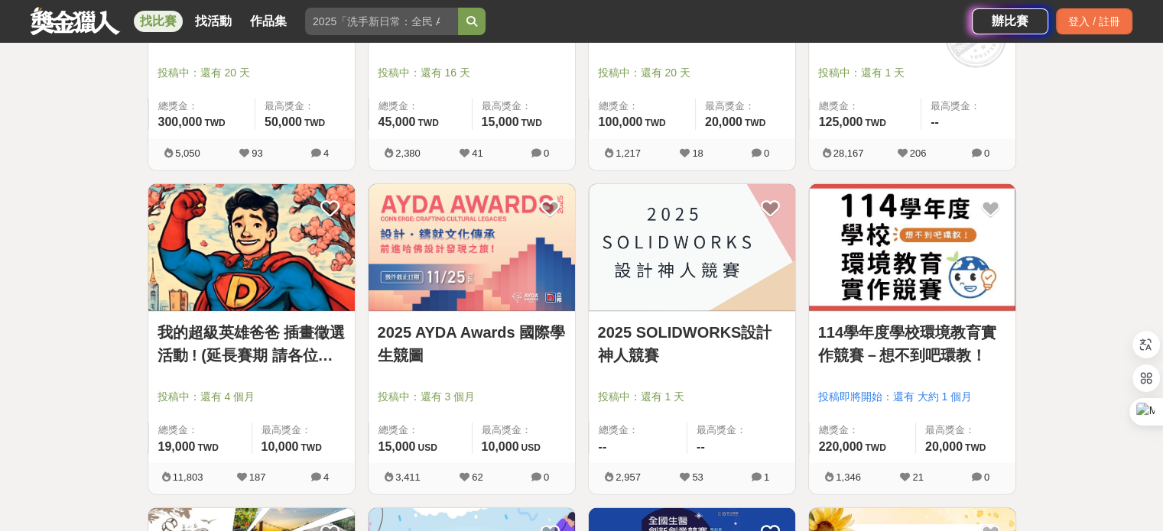
click at [230, 269] on img at bounding box center [251, 248] width 206 height 128
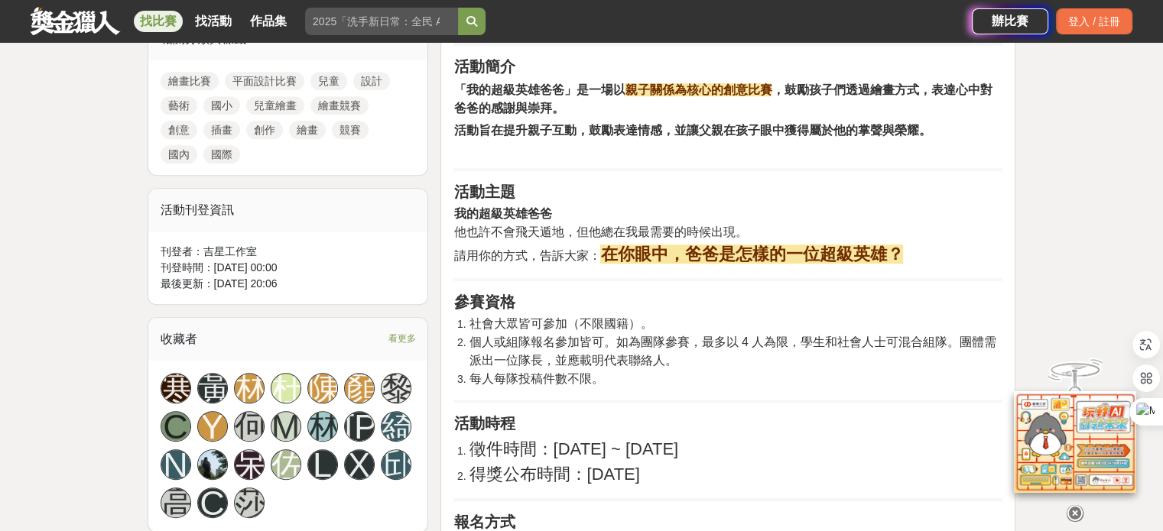
scroll to position [688, 0]
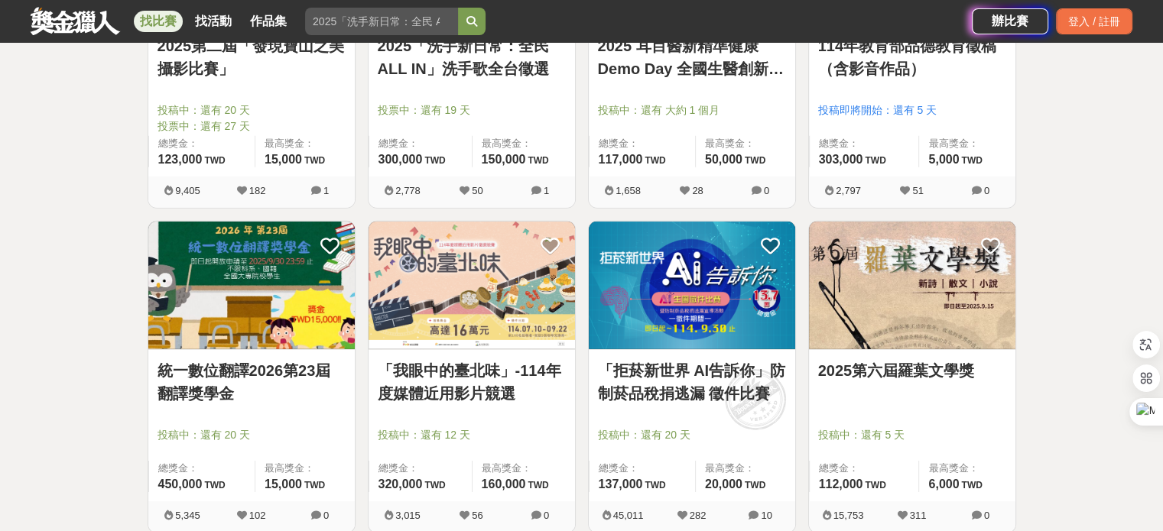
scroll to position [4582, 0]
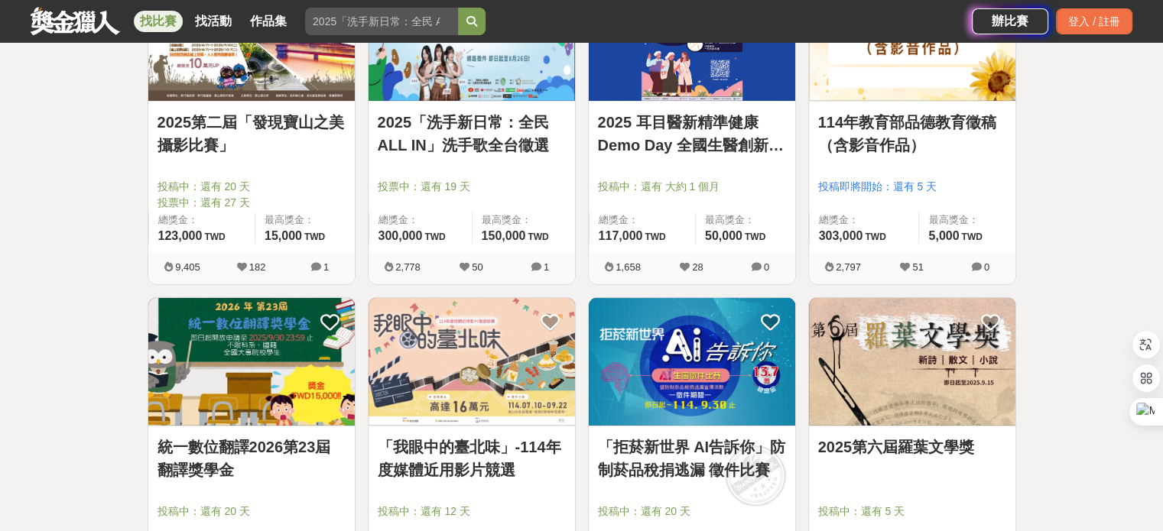
click at [875, 91] on img at bounding box center [912, 37] width 206 height 128
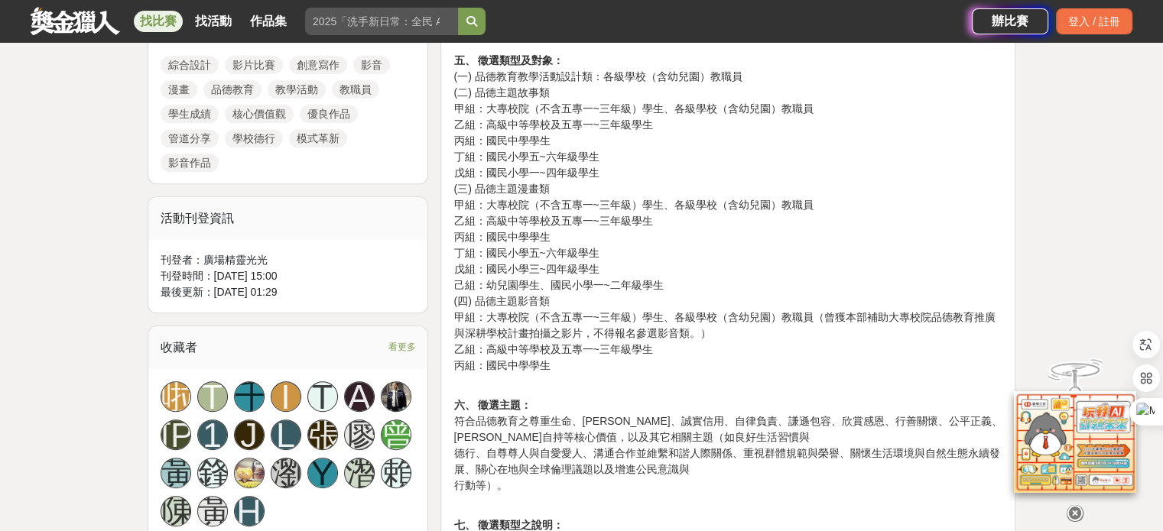
scroll to position [917, 0]
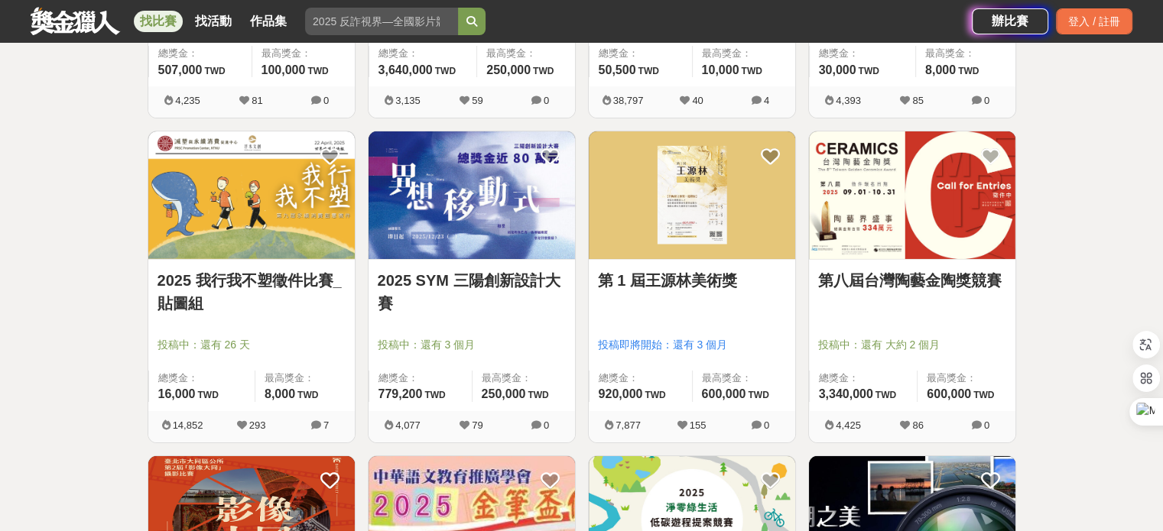
scroll to position [5576, 0]
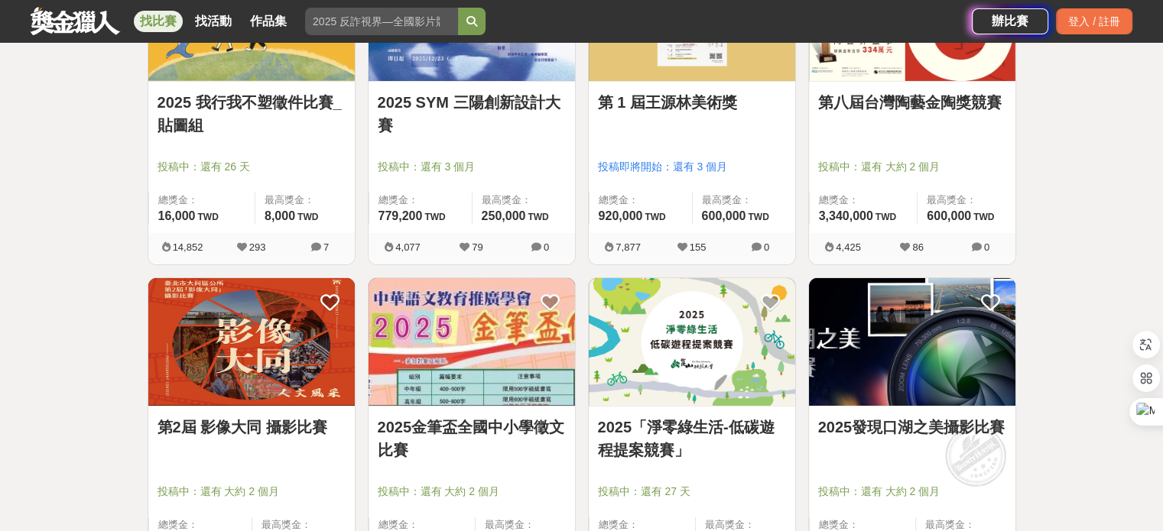
click at [164, 24] on link "找比賽" at bounding box center [158, 21] width 49 height 21
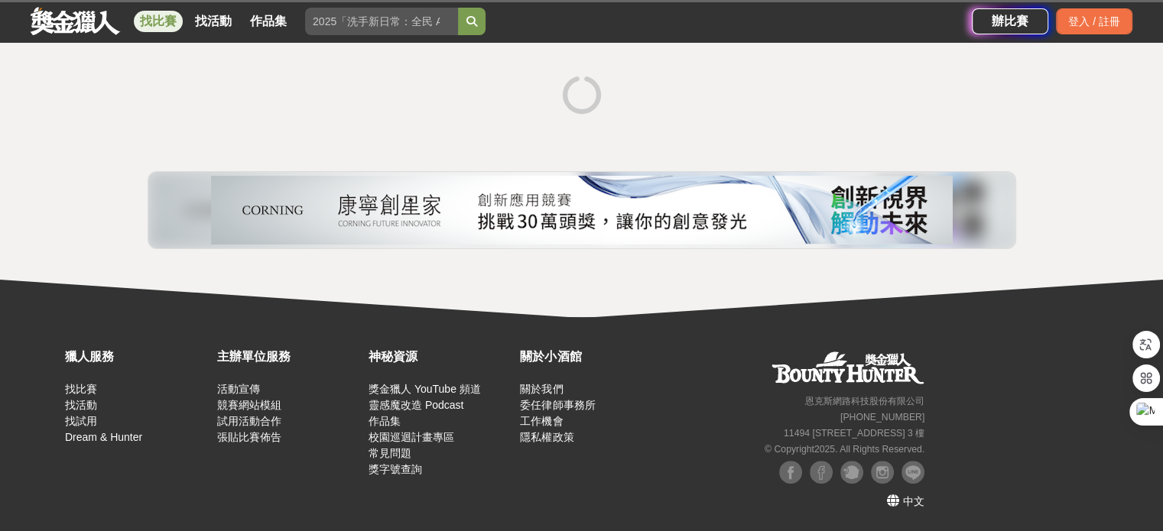
scroll to position [266, 0]
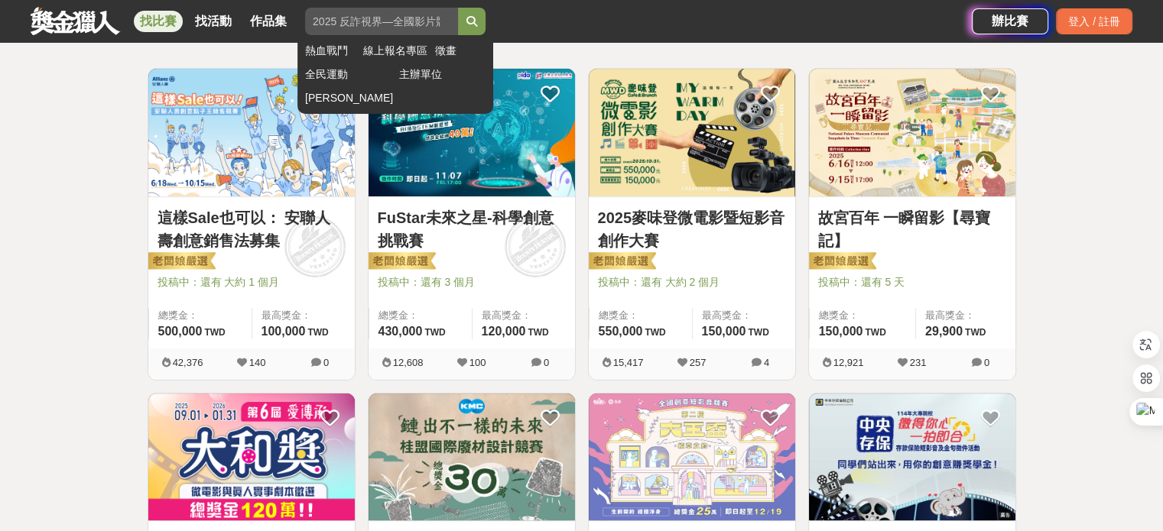
click at [413, 24] on input "search" at bounding box center [381, 22] width 153 height 28
type input "成人"
click at [458, 8] on button "submit" at bounding box center [472, 22] width 28 height 28
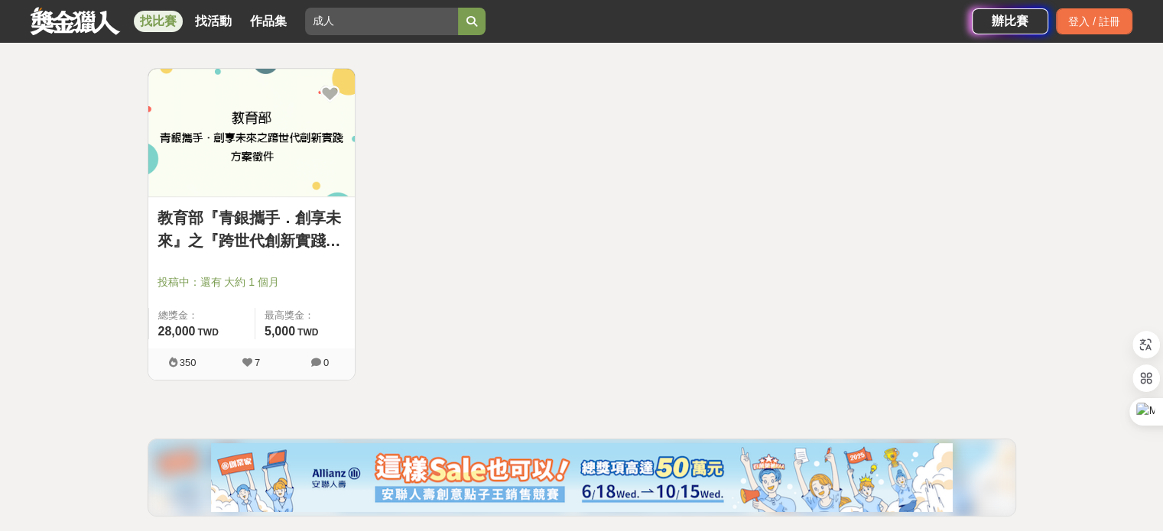
click at [237, 141] on img at bounding box center [251, 133] width 206 height 128
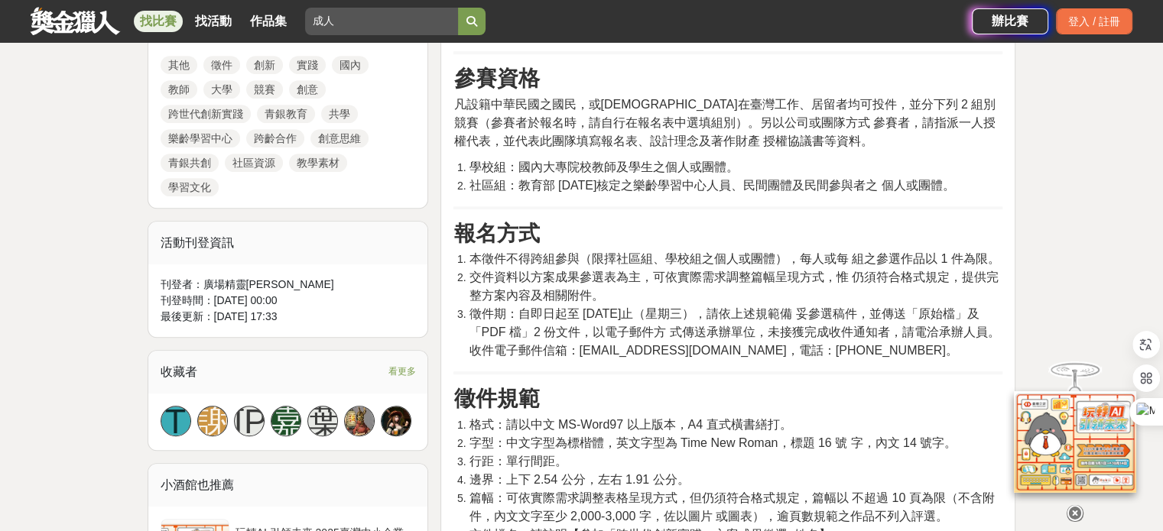
scroll to position [765, 0]
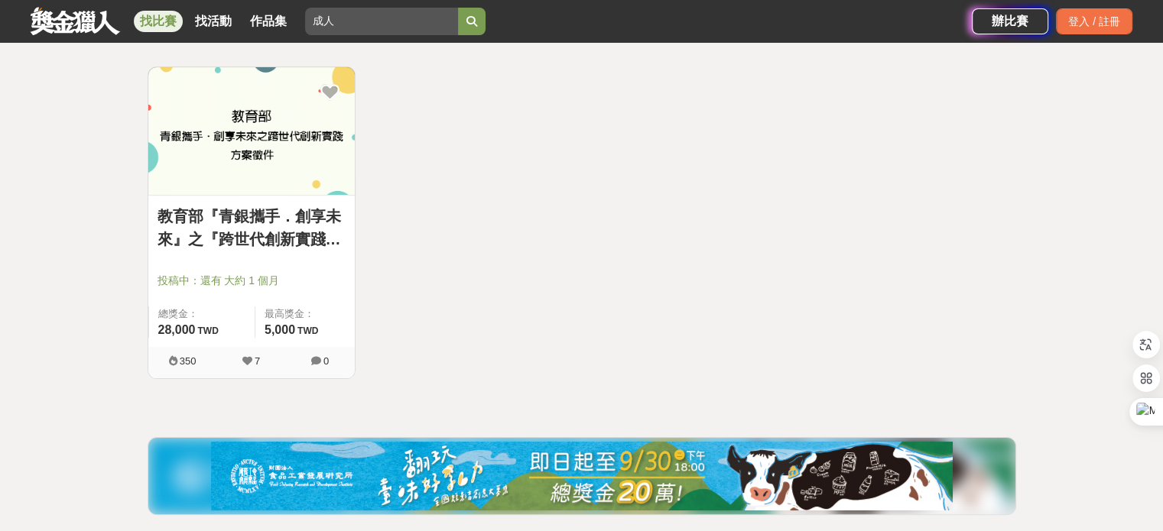
scroll to position [266, 0]
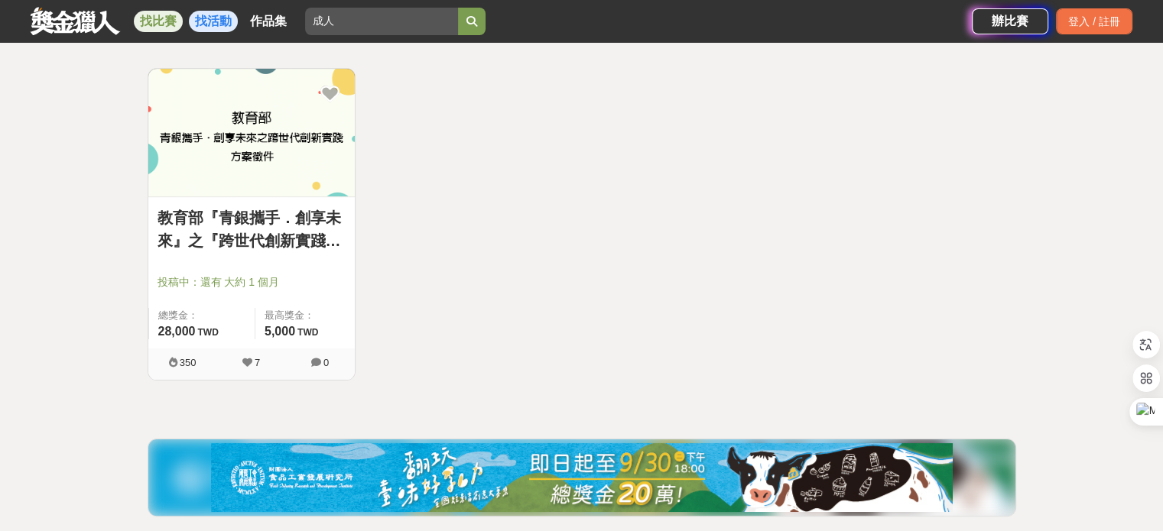
click at [200, 16] on link "找活動" at bounding box center [213, 21] width 49 height 21
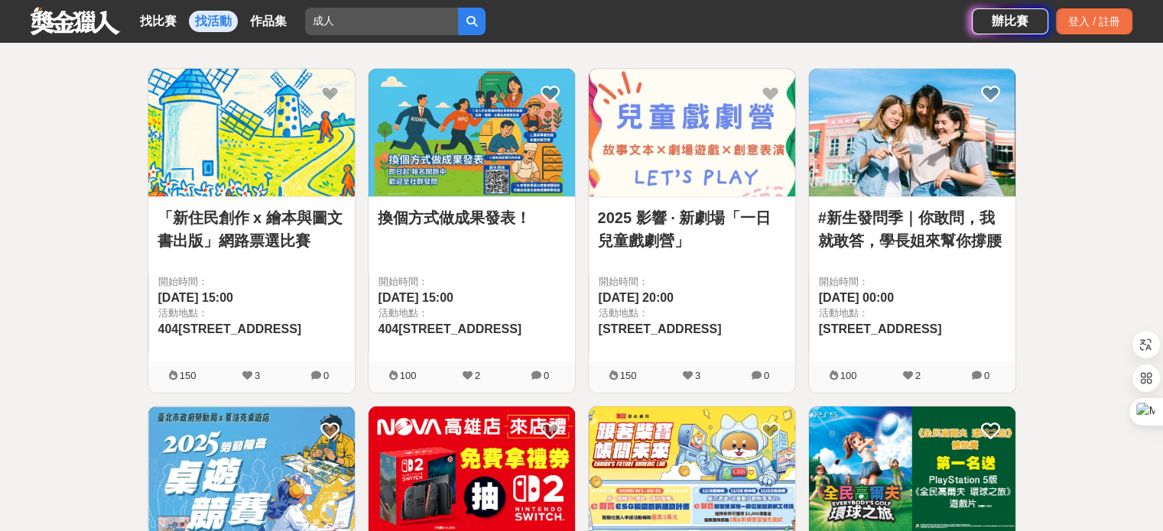
click at [443, 148] on img at bounding box center [471, 133] width 206 height 128
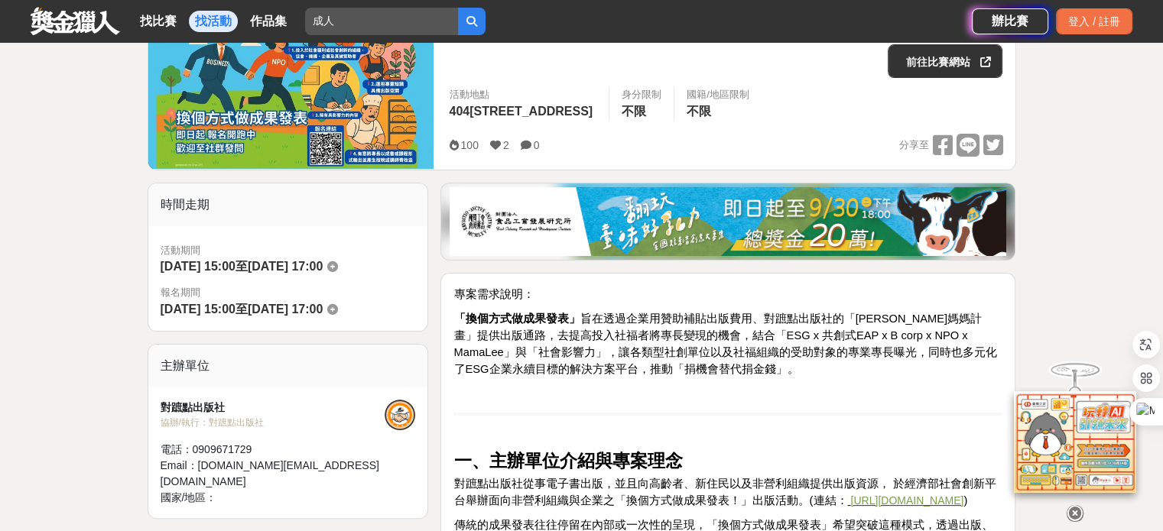
scroll to position [382, 0]
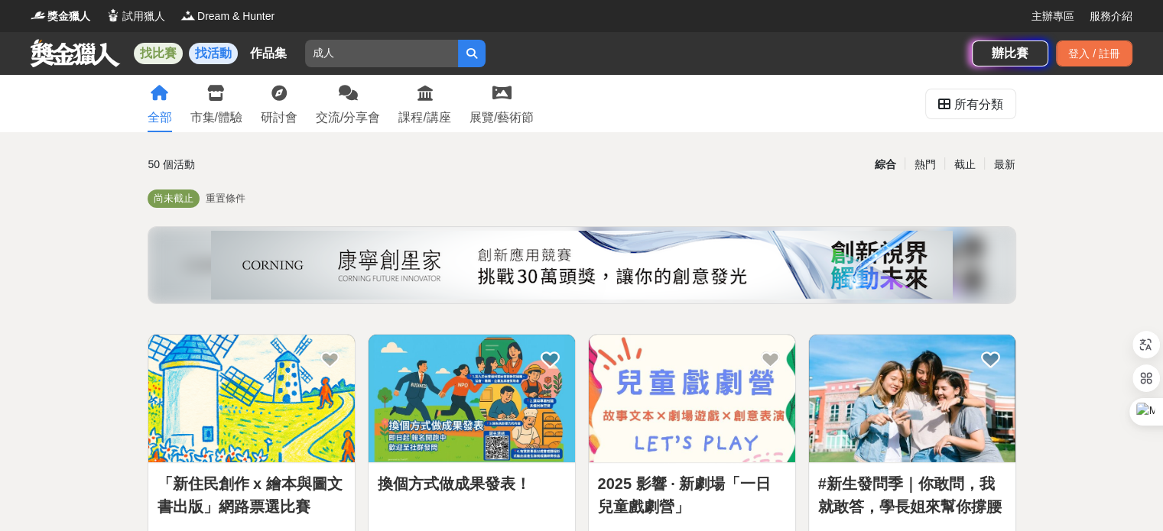
click at [156, 53] on link "找比賽" at bounding box center [158, 53] width 49 height 21
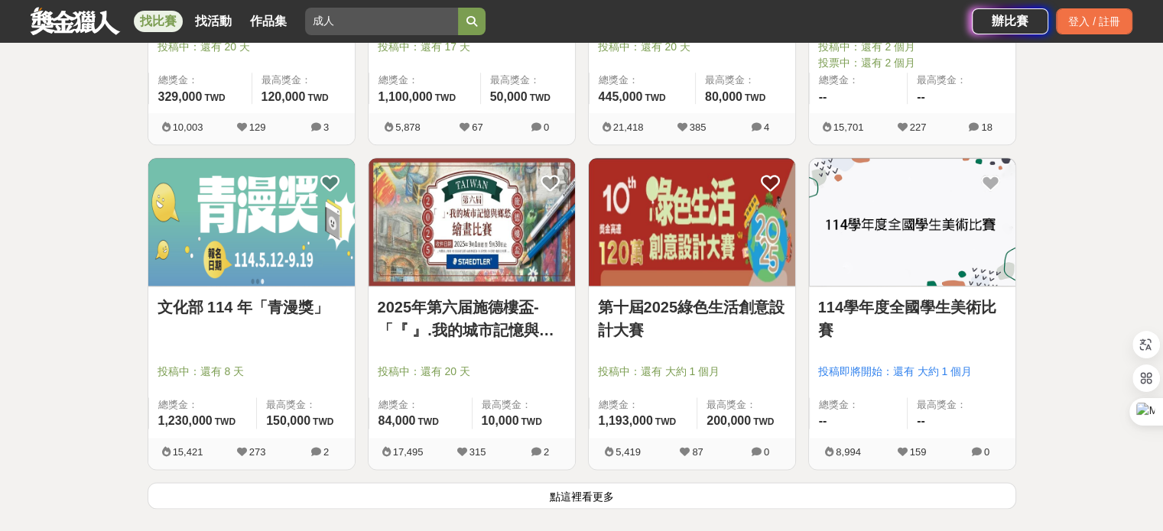
scroll to position [1988, 0]
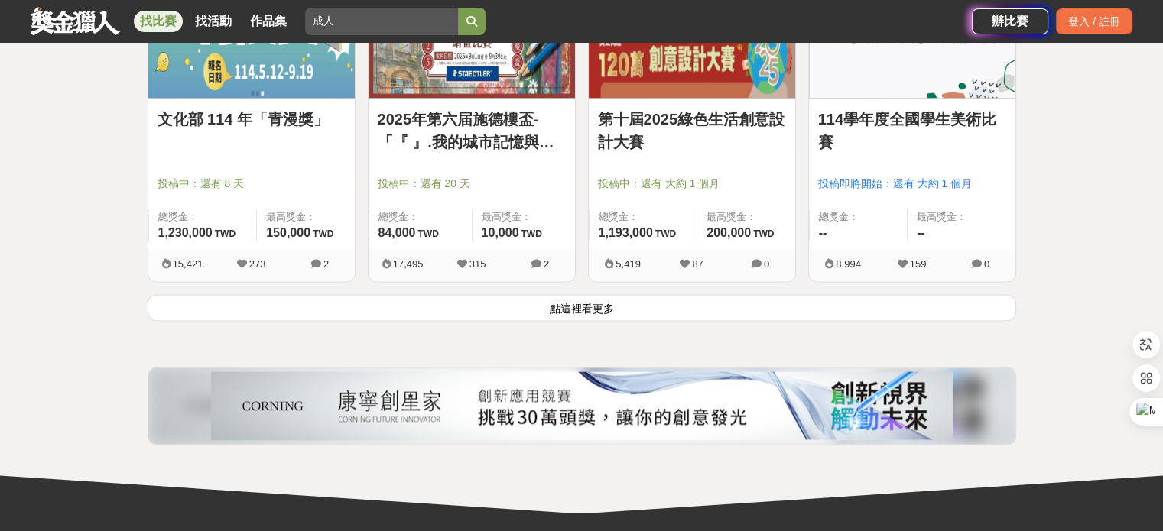
click at [602, 307] on button "點這裡看更多" at bounding box center [582, 307] width 868 height 27
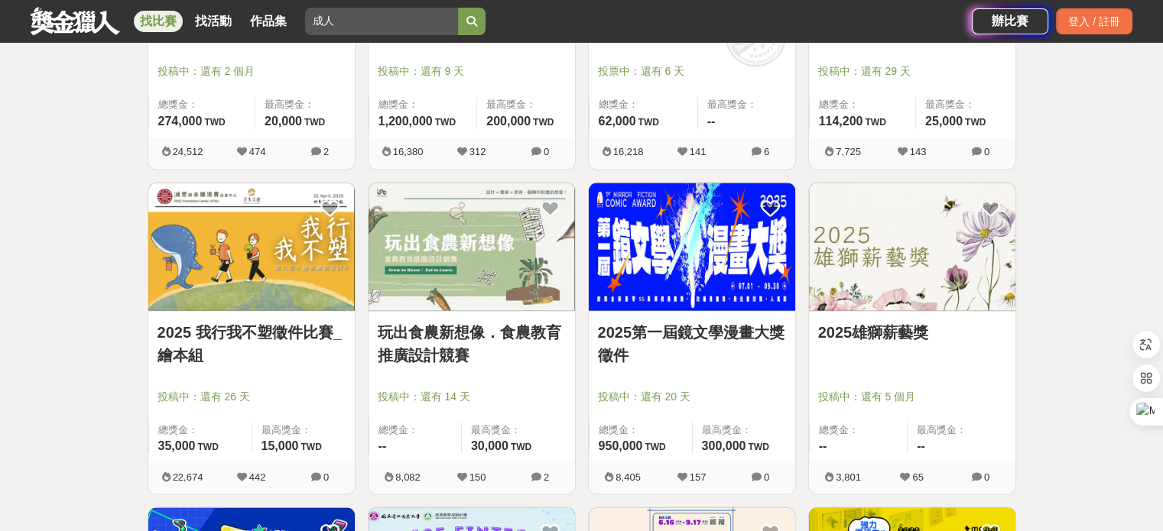
scroll to position [2905, 0]
